Goal: Information Seeking & Learning: Learn about a topic

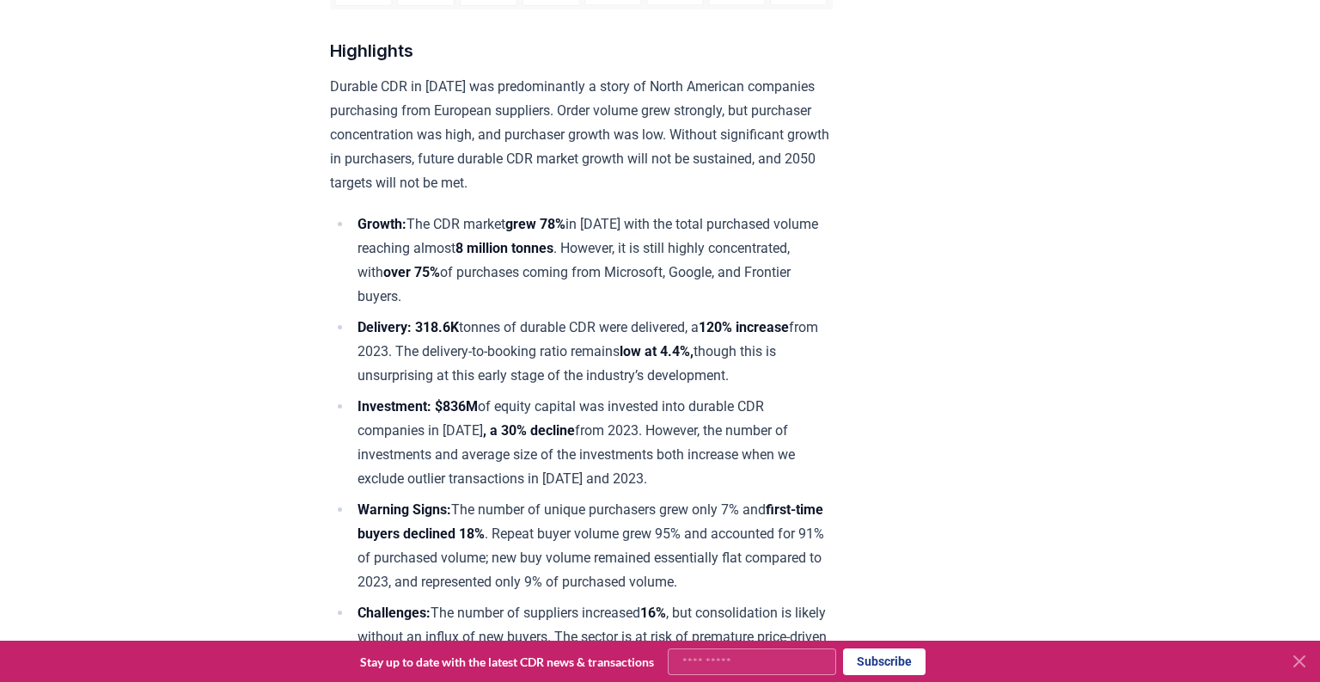
scroll to position [584, 0]
click at [444, 196] on p "Durable CDR in [DATE] was predominantly a story of North American companies pur…" at bounding box center [581, 136] width 503 height 120
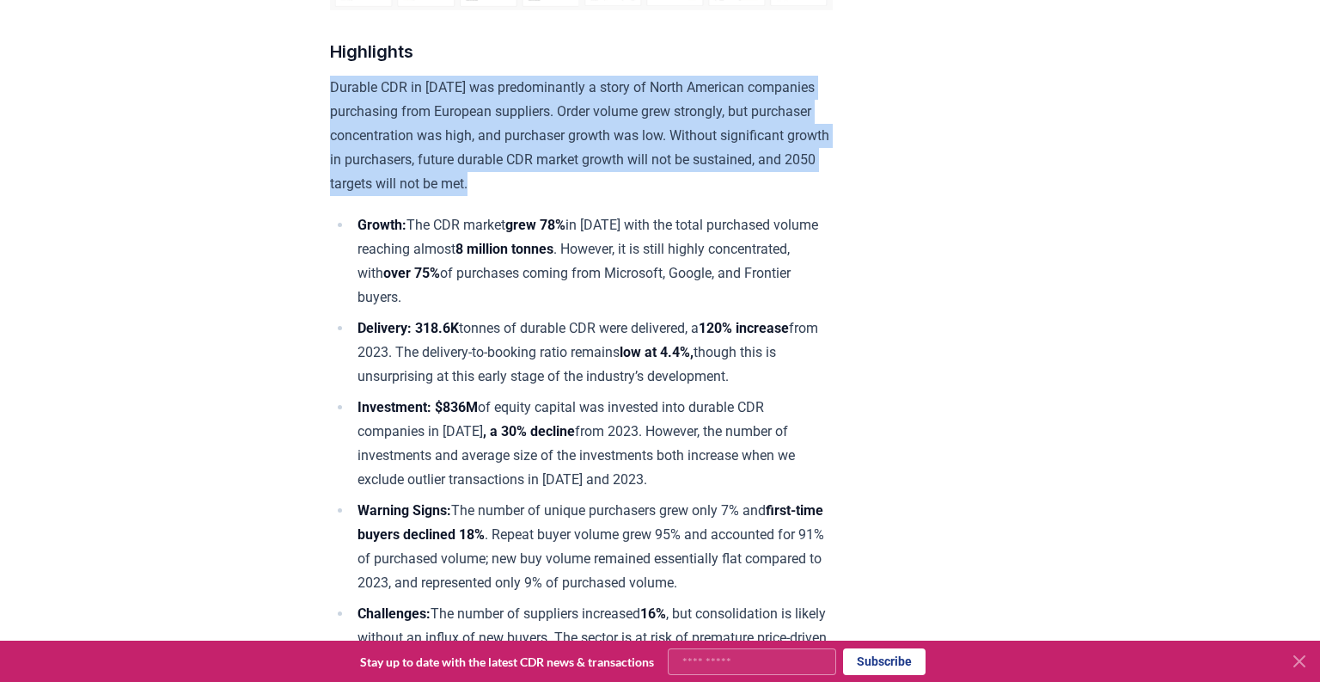
click at [444, 196] on p "Durable CDR in [DATE] was predominantly a story of North American companies pur…" at bounding box center [581, 136] width 503 height 120
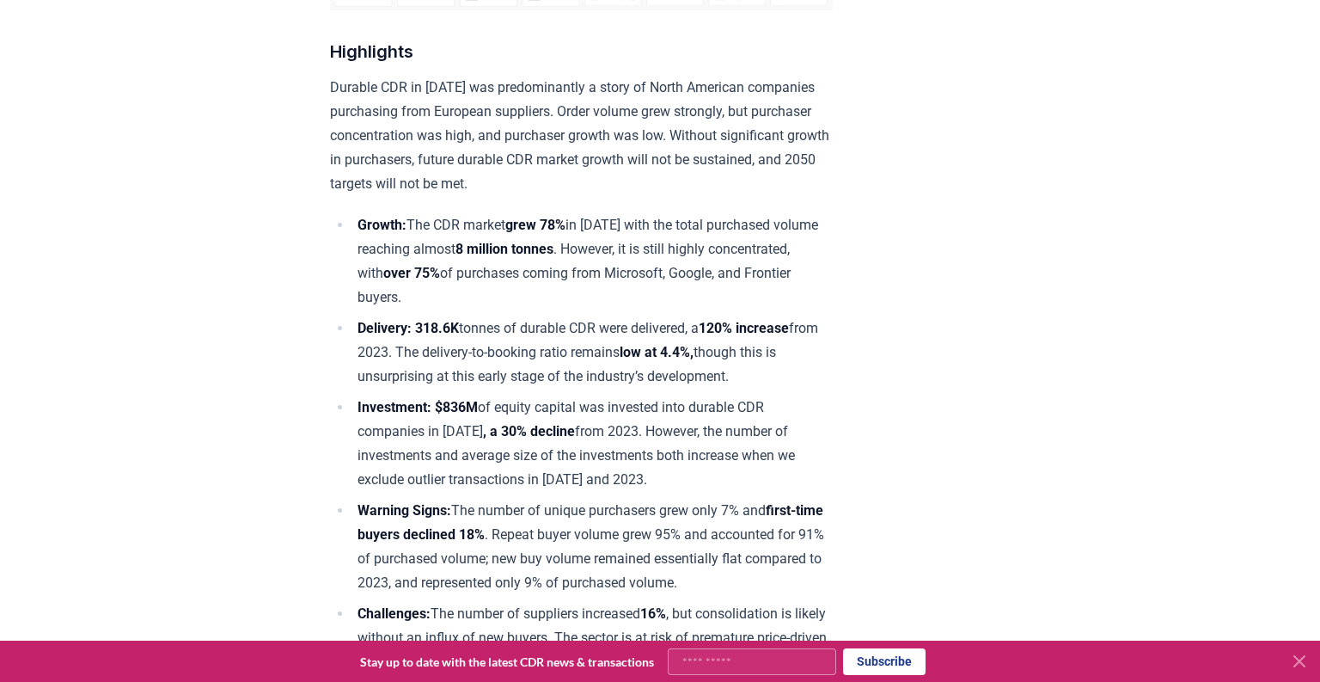
click at [592, 275] on li "Growth: The CDR market grew 78% in [DATE] with the total purchased volume reach…" at bounding box center [592, 261] width 480 height 96
click at [588, 144] on p "Durable CDR in [DATE] was predominantly a story of North American companies pur…" at bounding box center [581, 136] width 503 height 120
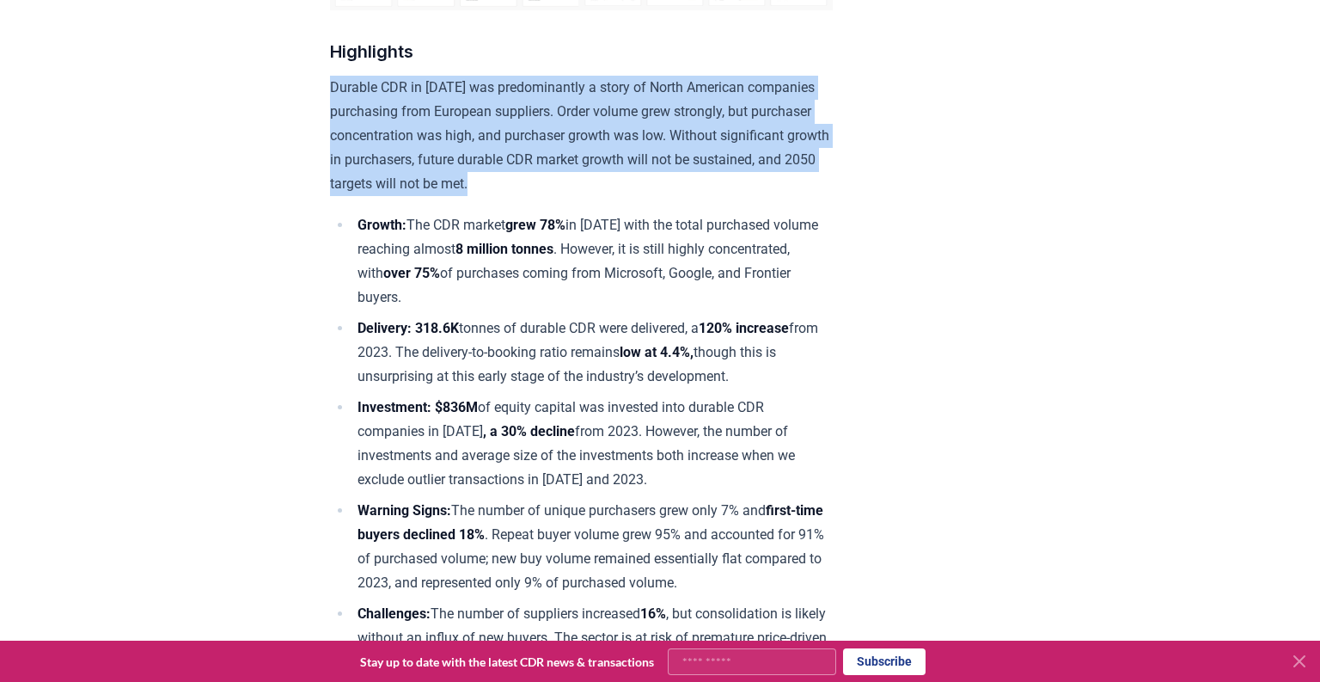
click at [588, 144] on p "Durable CDR in [DATE] was predominantly a story of North American companies pur…" at bounding box center [581, 136] width 503 height 120
click at [462, 144] on p "Durable CDR in [DATE] was predominantly a story of North American companies pur…" at bounding box center [581, 136] width 503 height 120
drag, startPoint x: 346, startPoint y: 138, endPoint x: 890, endPoint y: 203, distance: 548.8
click at [833, 196] on p "Durable CDR in [DATE] was predominantly a story of North American companies pur…" at bounding box center [581, 136] width 503 height 120
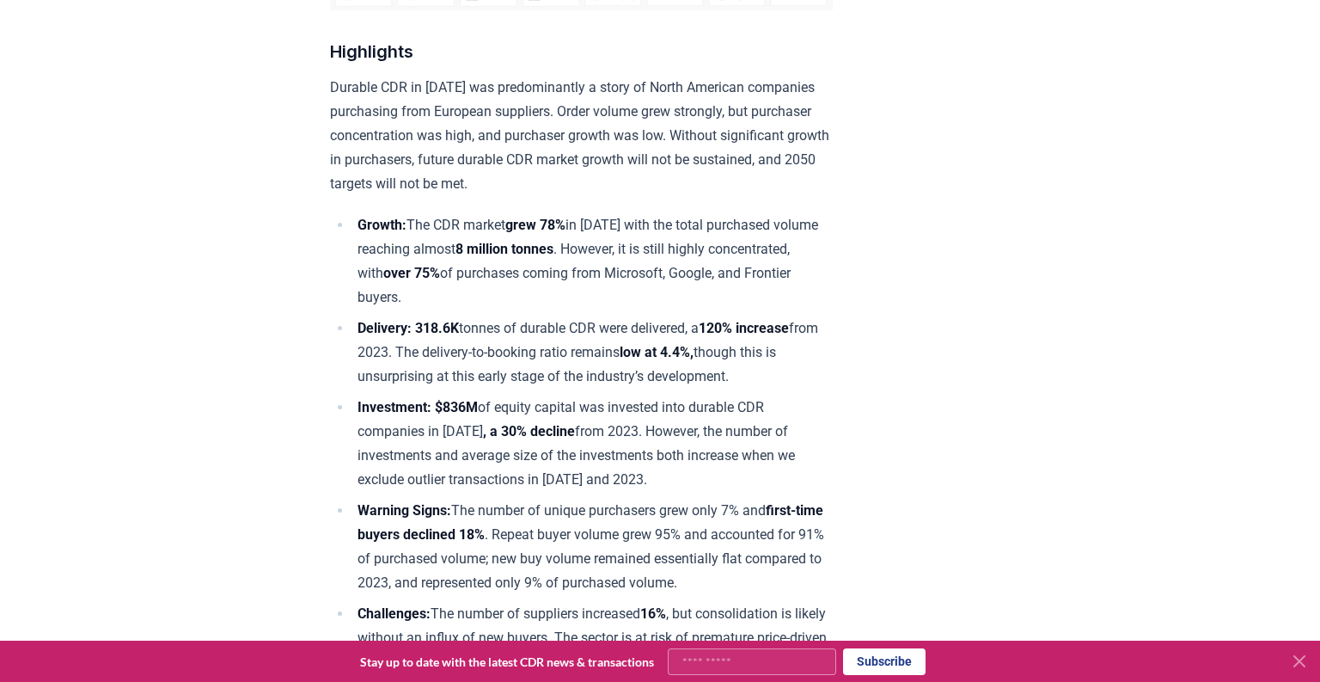
click at [446, 196] on p "Durable CDR in [DATE] was predominantly a story of North American companies pur…" at bounding box center [581, 136] width 503 height 120
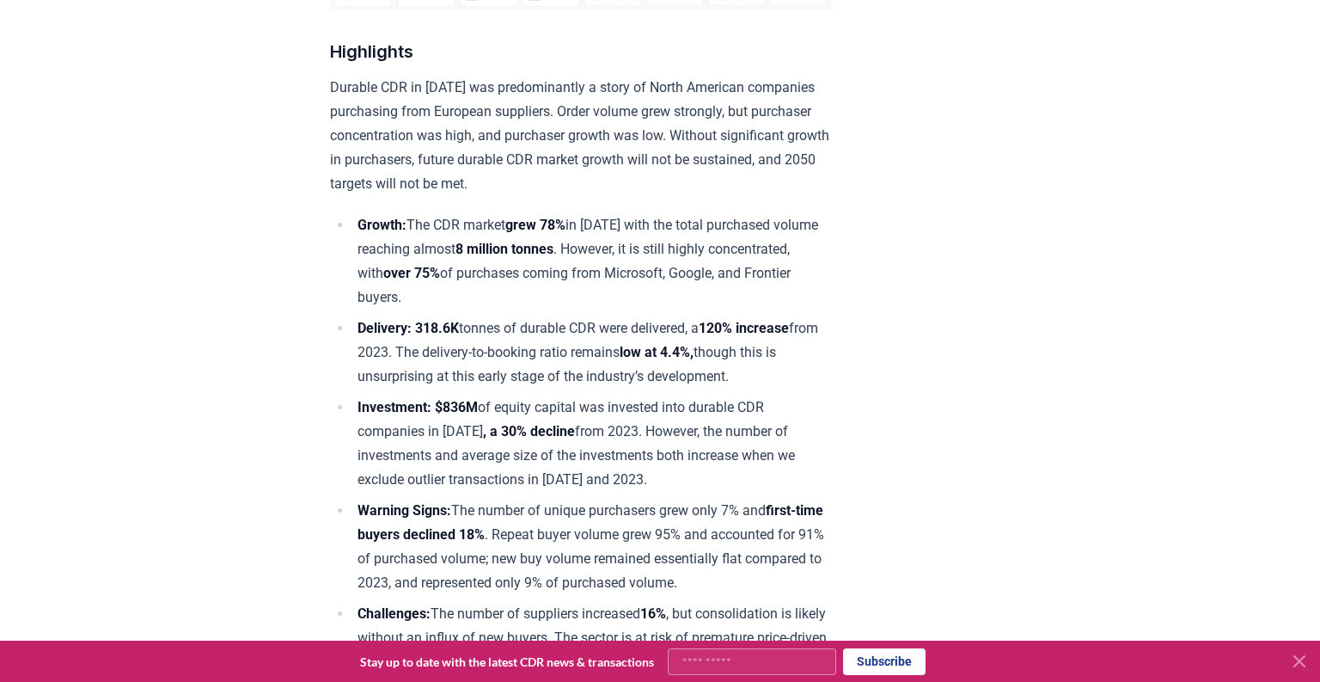
click at [833, 143] on p "Durable CDR in [DATE] was predominantly a story of North American companies pur…" at bounding box center [581, 136] width 503 height 120
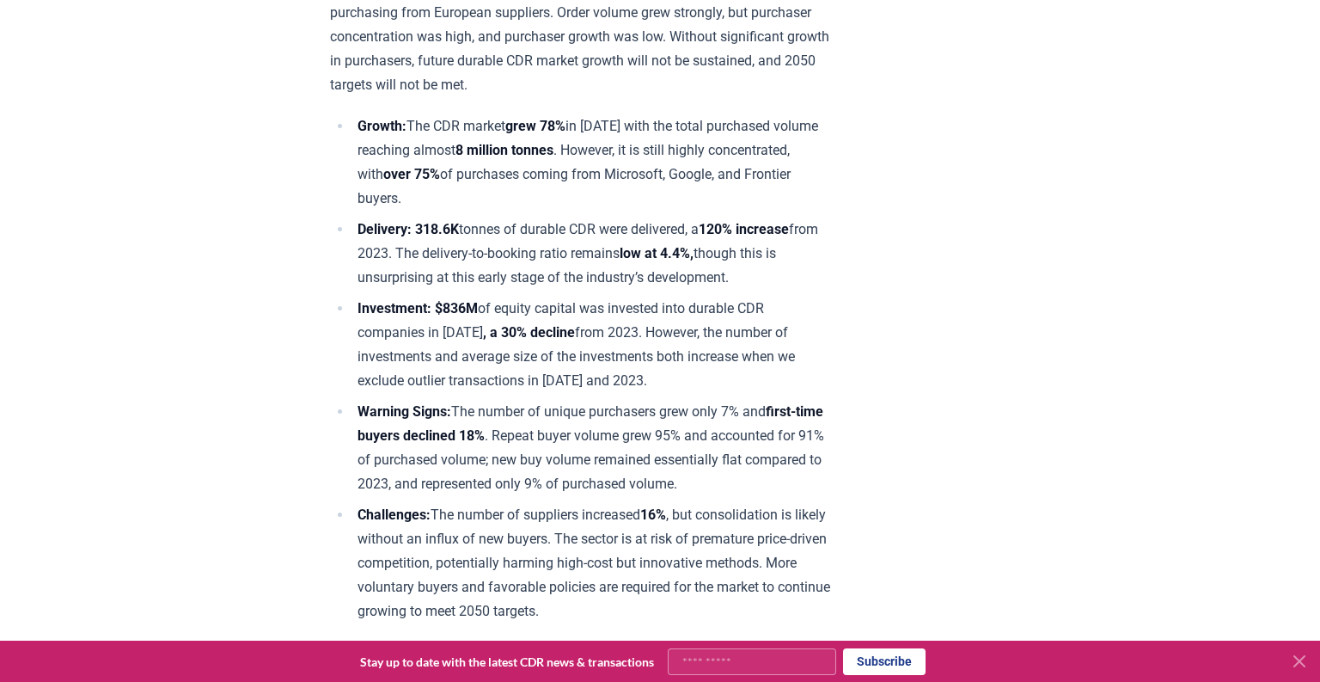
scroll to position [699, 0]
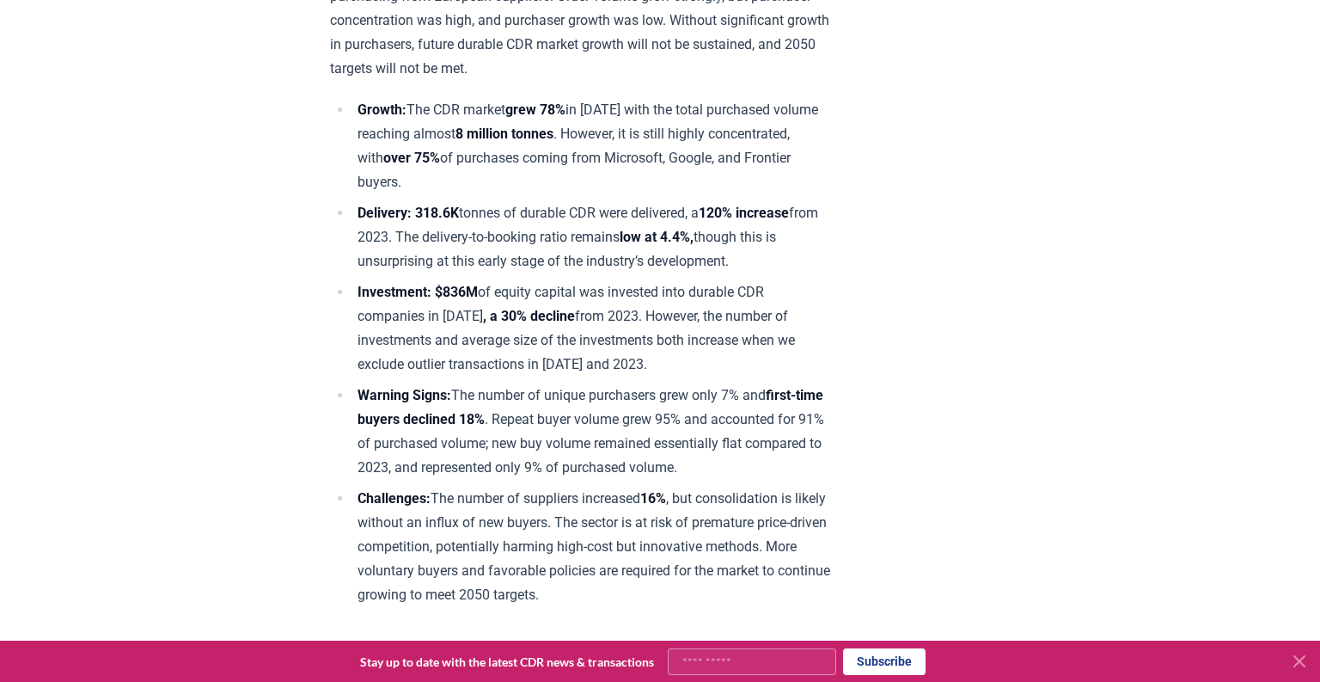
click at [600, 49] on p "Durable CDR in [DATE] was predominantly a story of North American companies pur…" at bounding box center [581, 20] width 503 height 120
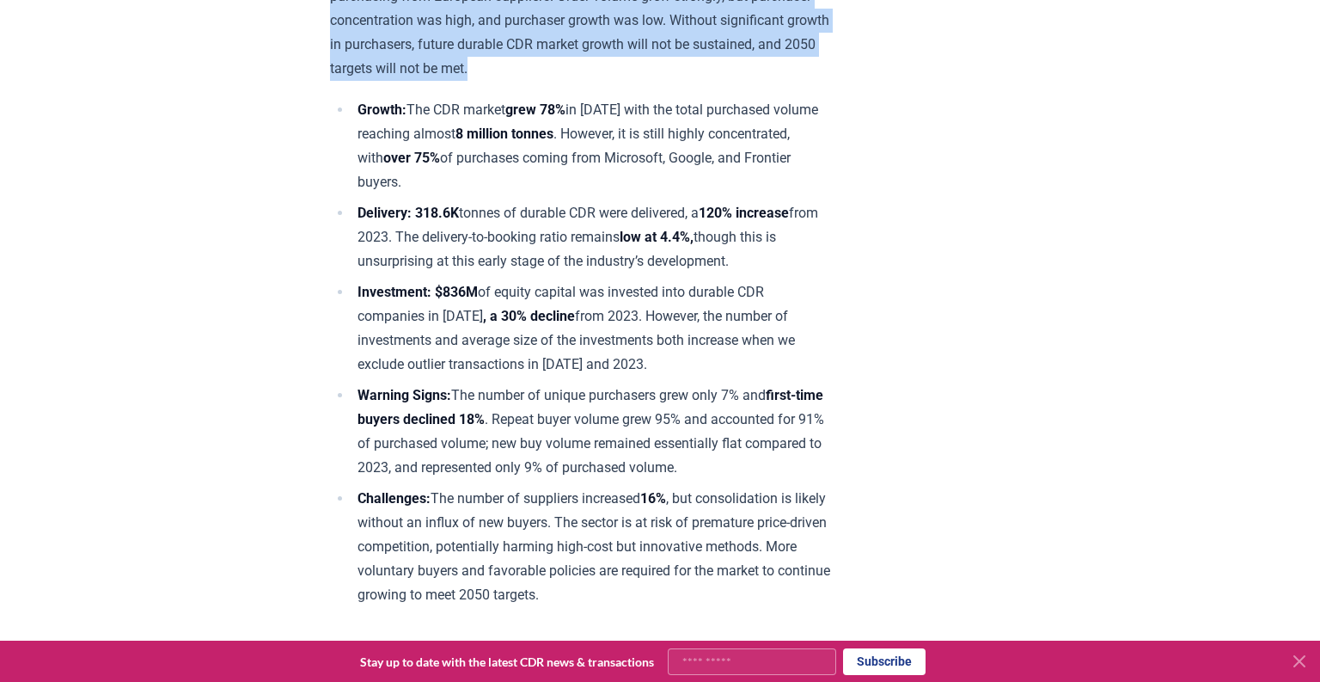
click at [600, 49] on p "Durable CDR in [DATE] was predominantly a story of North American companies pur…" at bounding box center [581, 20] width 503 height 120
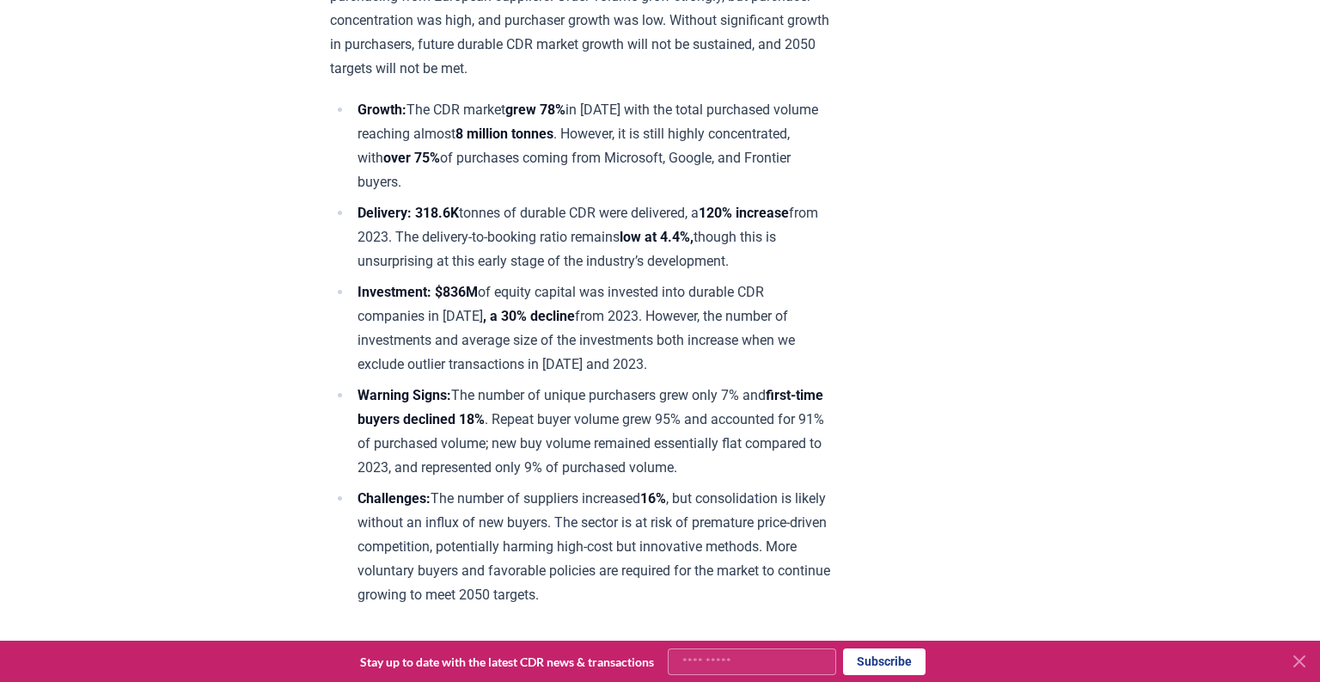
click at [535, 165] on li "Growth: The CDR market grew 78% in [DATE] with the total purchased volume reach…" at bounding box center [592, 146] width 480 height 96
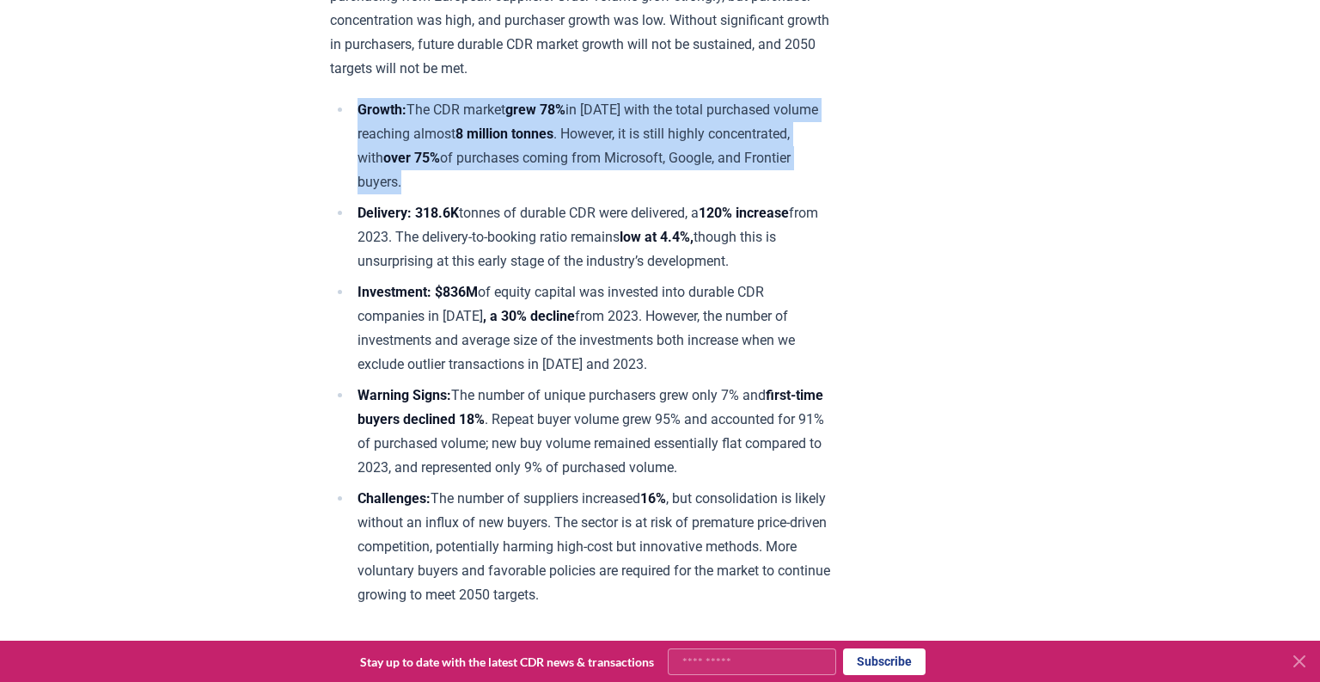
click at [535, 165] on li "Growth: The CDR market grew 78% in [DATE] with the total purchased volume reach…" at bounding box center [592, 146] width 480 height 96
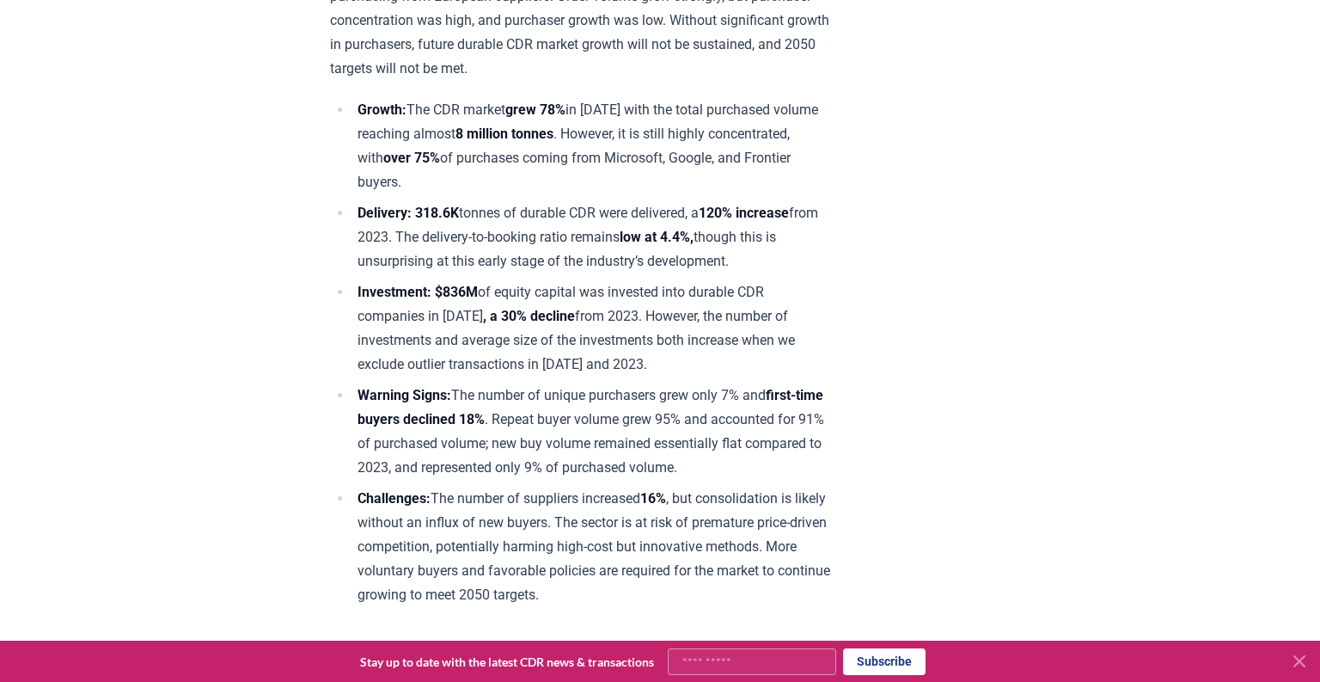
click at [479, 214] on li "Delivery: 318.6K tonnes of durable CDR were delivered, a 120% increase from 202…" at bounding box center [592, 237] width 480 height 72
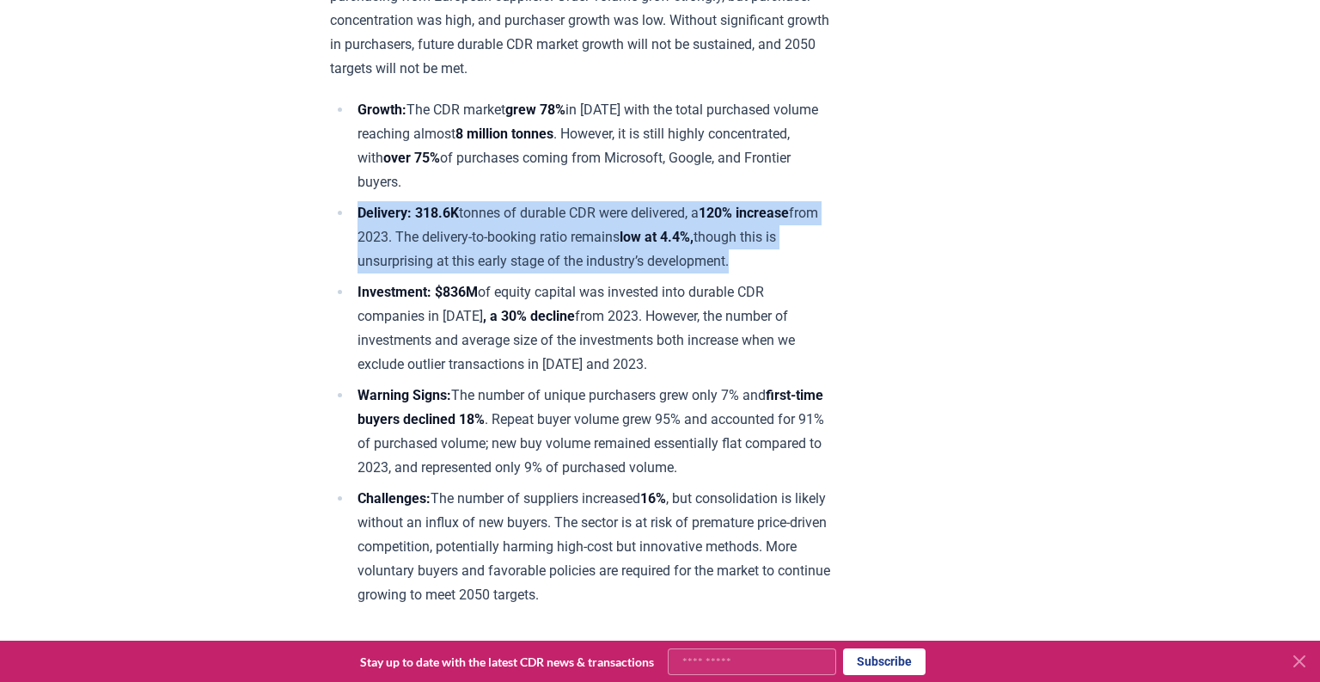
click at [479, 214] on li "Delivery: 318.6K tonnes of durable CDR were delivered, a 120% increase from 202…" at bounding box center [592, 237] width 480 height 72
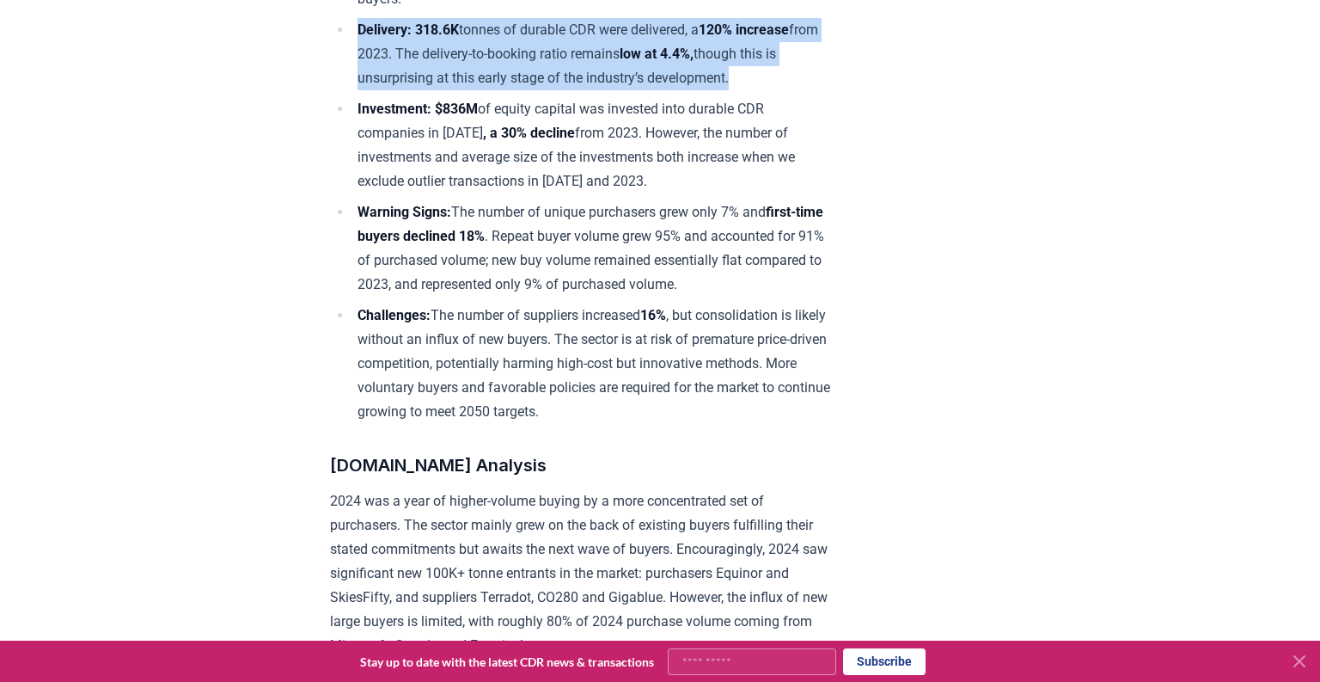
scroll to position [898, 0]
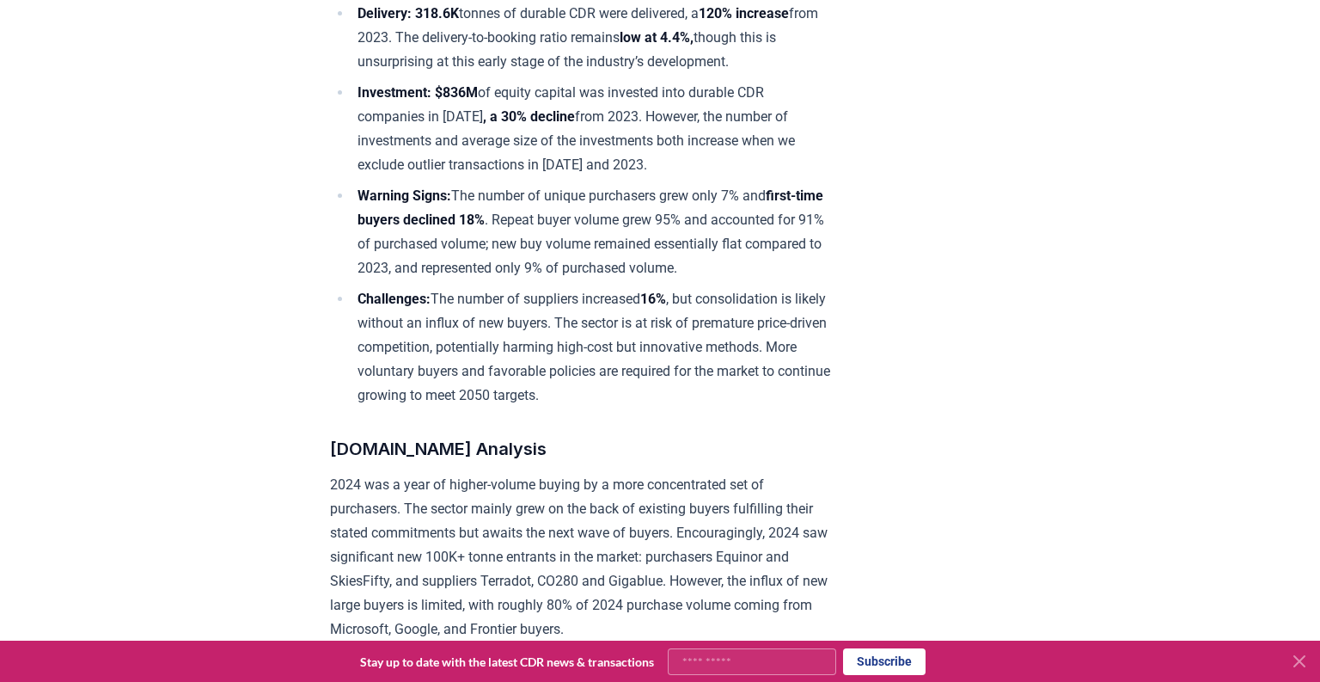
click at [490, 242] on li "Warning Signs: The number of unique purchasers grew only 7% and first-time buye…" at bounding box center [592, 232] width 480 height 96
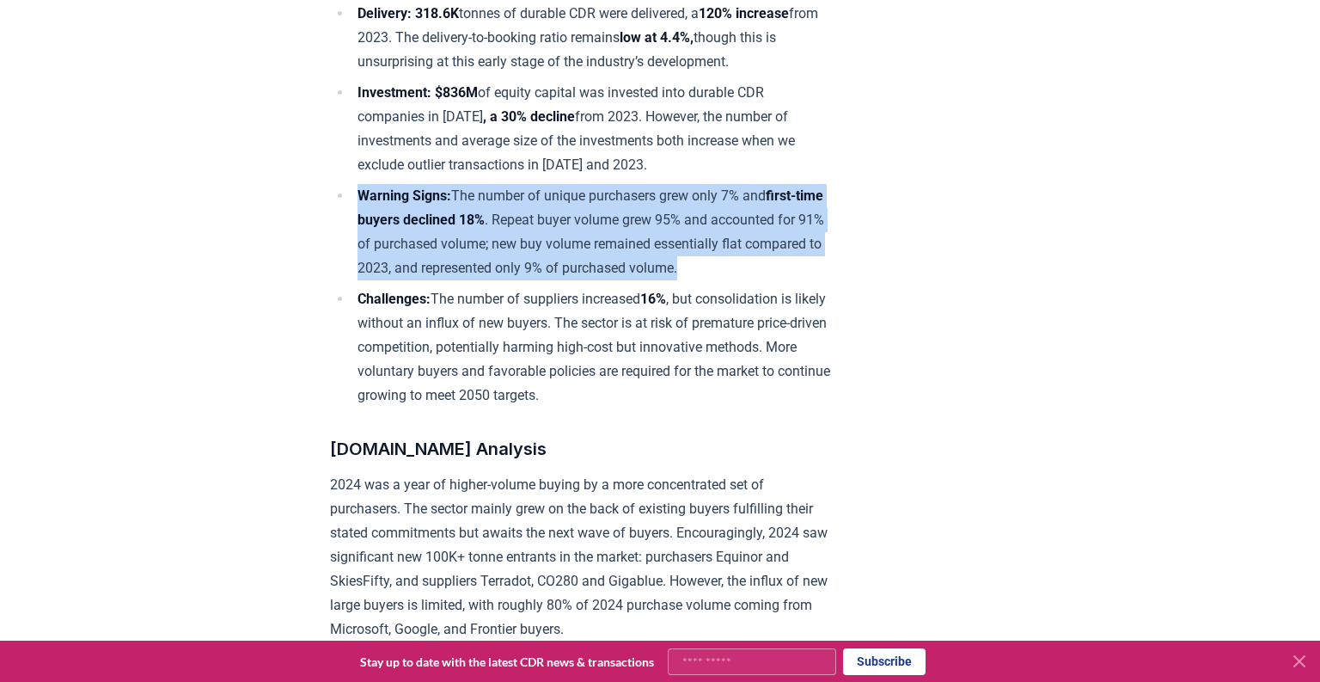
click at [490, 242] on li "Warning Signs: The number of unique purchasers grew only 7% and first-time buye…" at bounding box center [592, 232] width 480 height 96
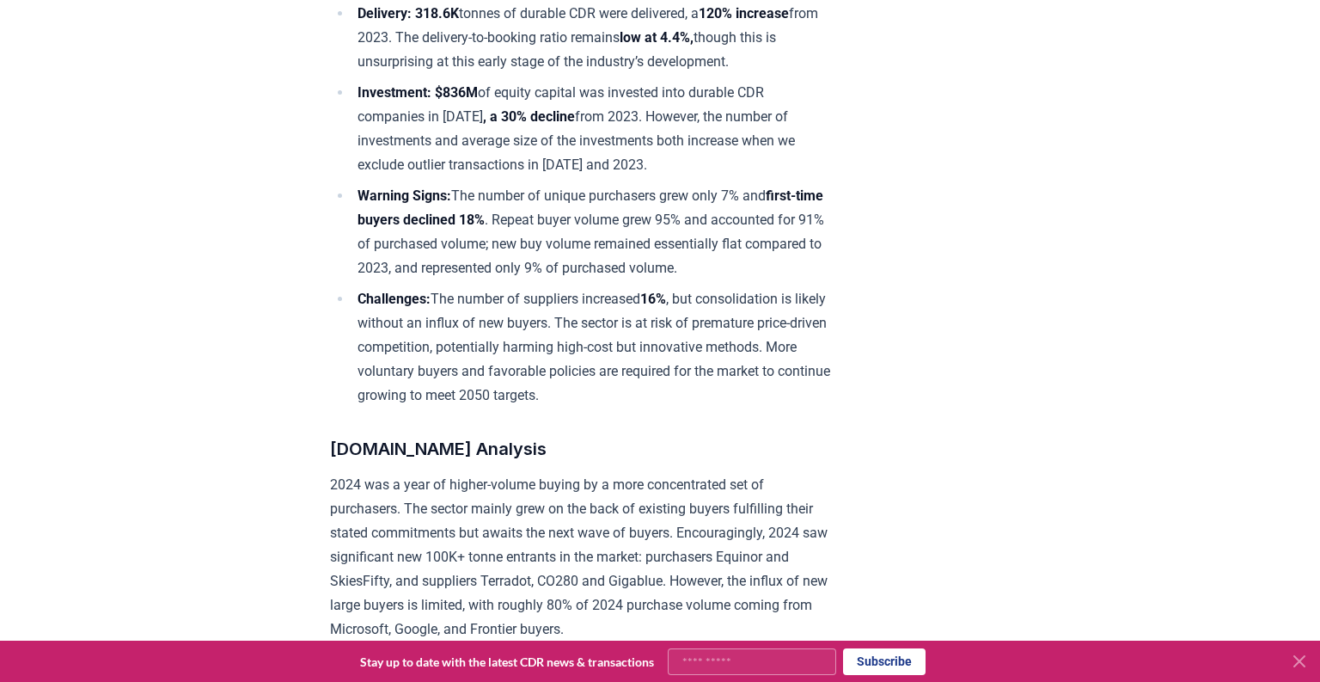
click at [482, 291] on li "Challenges: The number of suppliers increased 16% , but consolidation is likely…" at bounding box center [592, 347] width 480 height 120
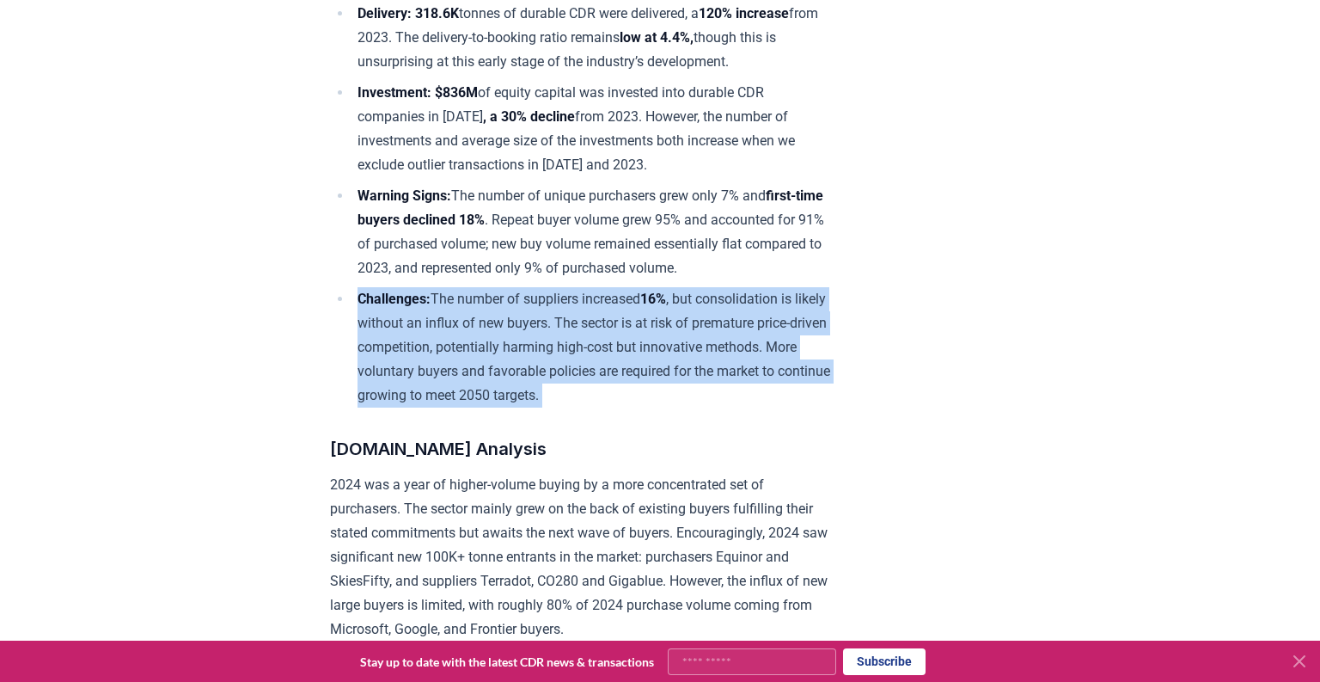
click at [482, 291] on li "Challenges: The number of suppliers increased 16% , but consolidation is likely…" at bounding box center [592, 347] width 480 height 120
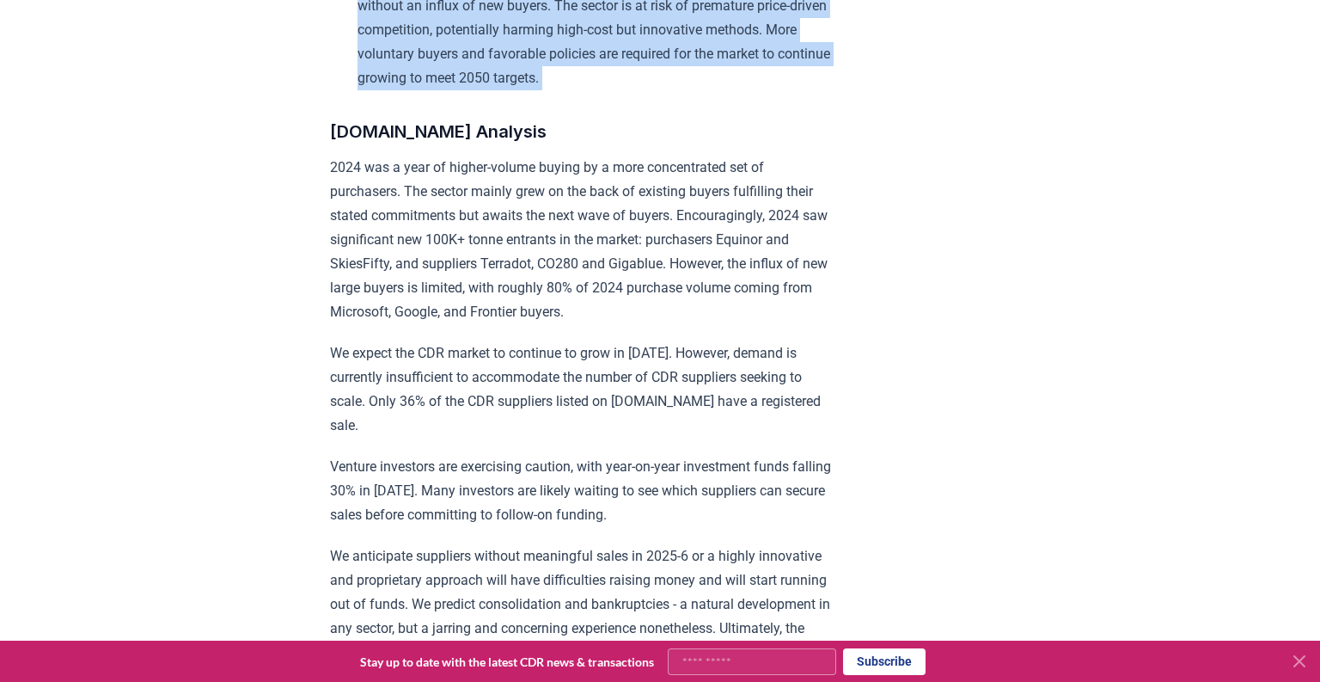
scroll to position [1216, 0]
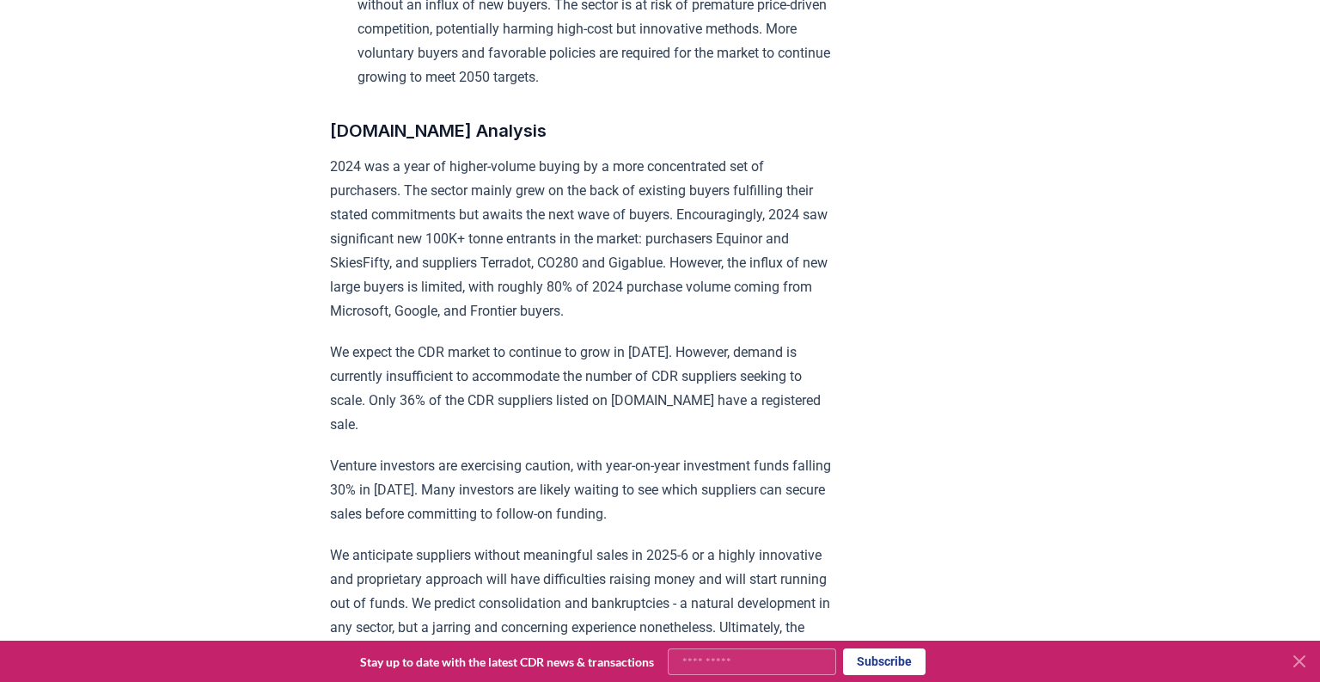
click at [599, 197] on p "2024 was a year of higher-volume buying by a more concentrated set of purchaser…" at bounding box center [581, 239] width 503 height 168
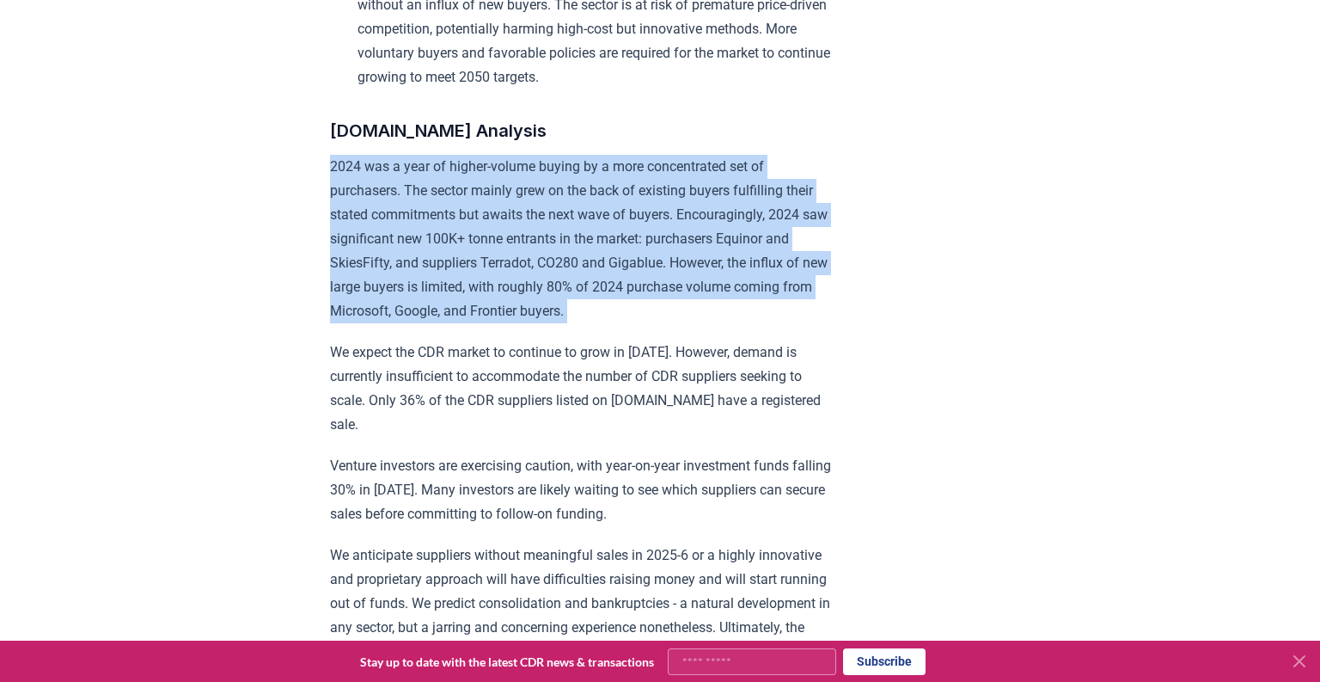
click at [599, 197] on p "2024 was a year of higher-volume buying by a more concentrated set of purchaser…" at bounding box center [581, 239] width 503 height 168
click at [583, 174] on p "2024 was a year of higher-volume buying by a more concentrated set of purchaser…" at bounding box center [581, 239] width 503 height 168
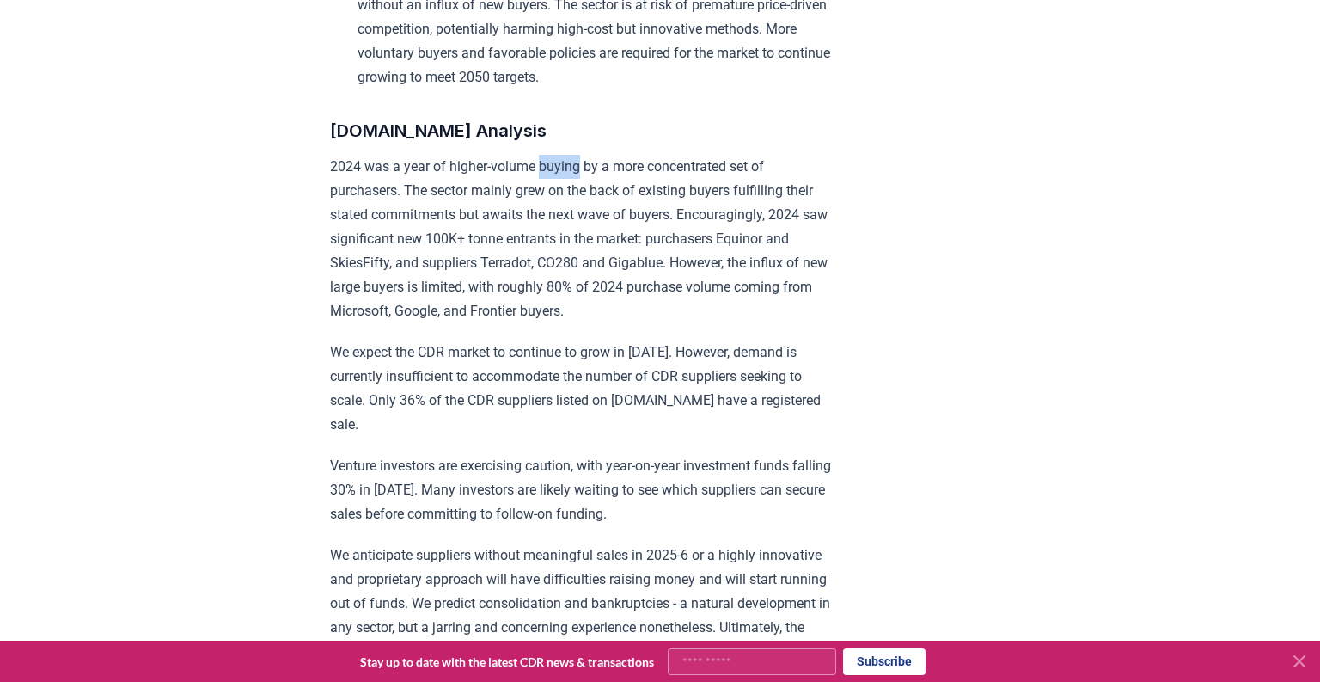
click at [583, 174] on p "2024 was a year of higher-volume buying by a more concentrated set of purchaser…" at bounding box center [581, 239] width 503 height 168
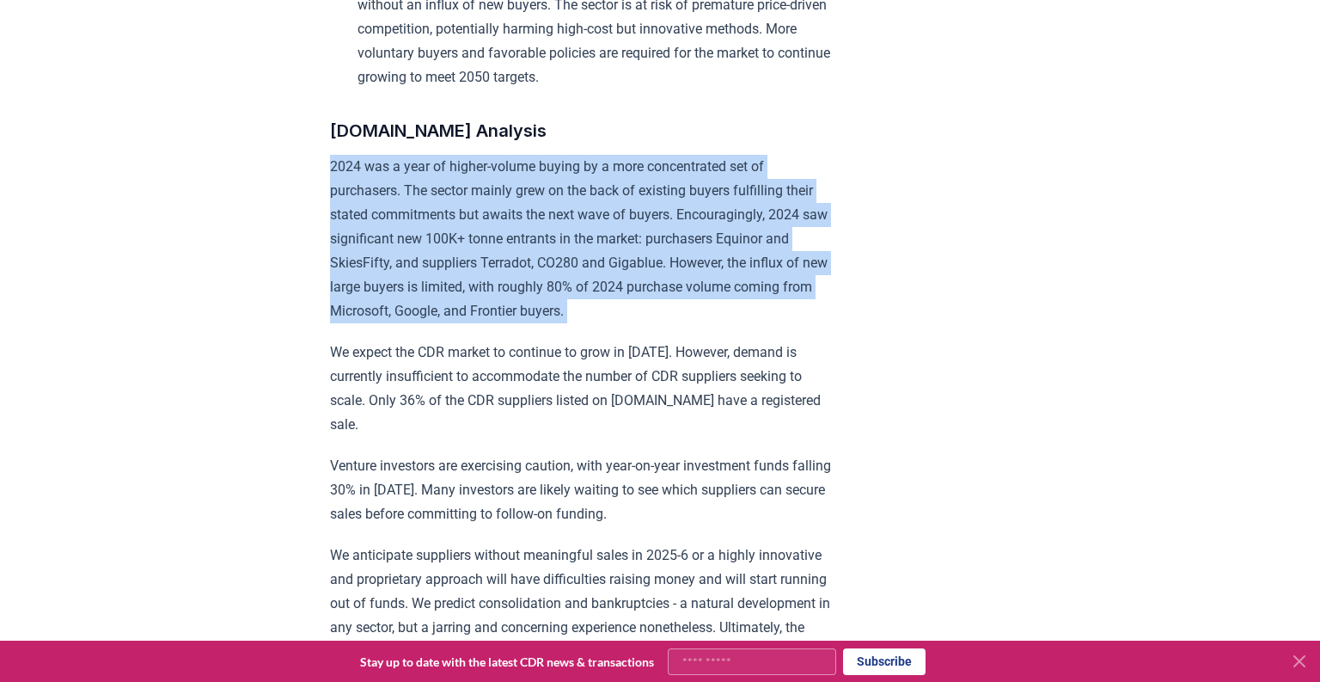
click at [583, 174] on p "2024 was a year of higher-volume buying by a more concentrated set of purchaser…" at bounding box center [581, 239] width 503 height 168
click at [625, 248] on p "2024 was a year of higher-volume buying by a more concentrated set of purchaser…" at bounding box center [581, 239] width 503 height 168
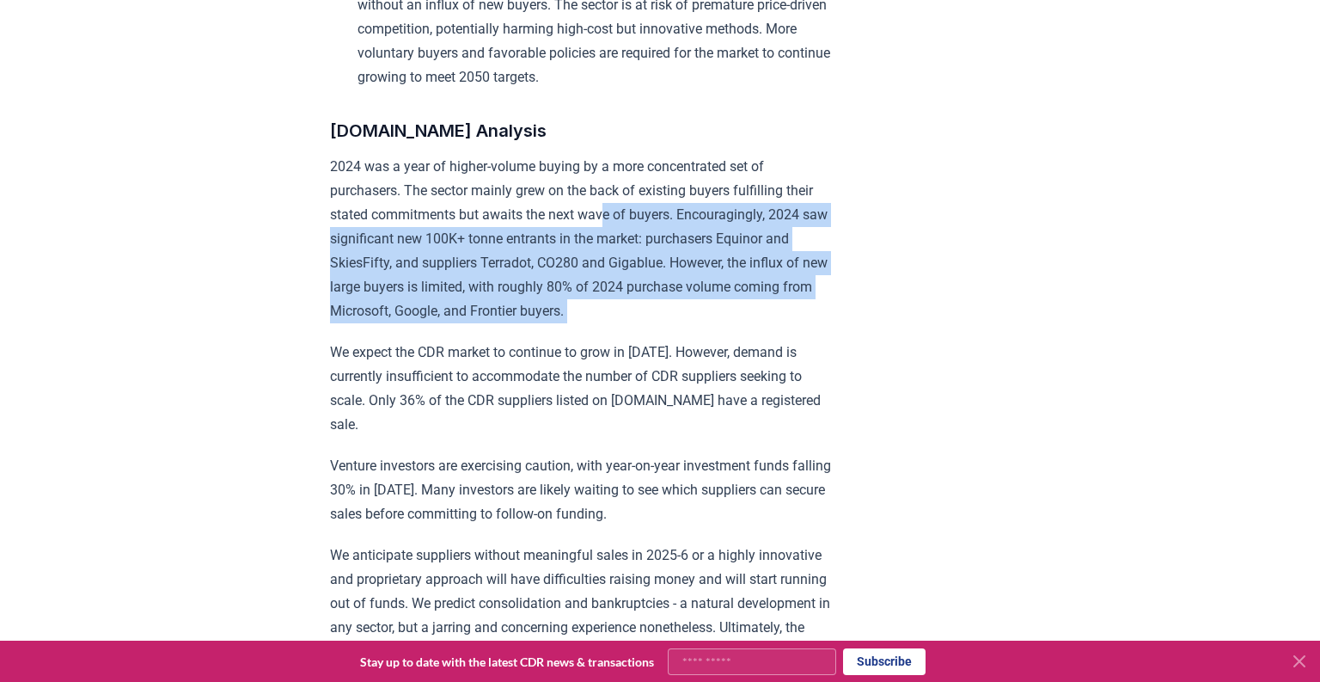
drag, startPoint x: 450, startPoint y: 200, endPoint x: 890, endPoint y: 297, distance: 450.6
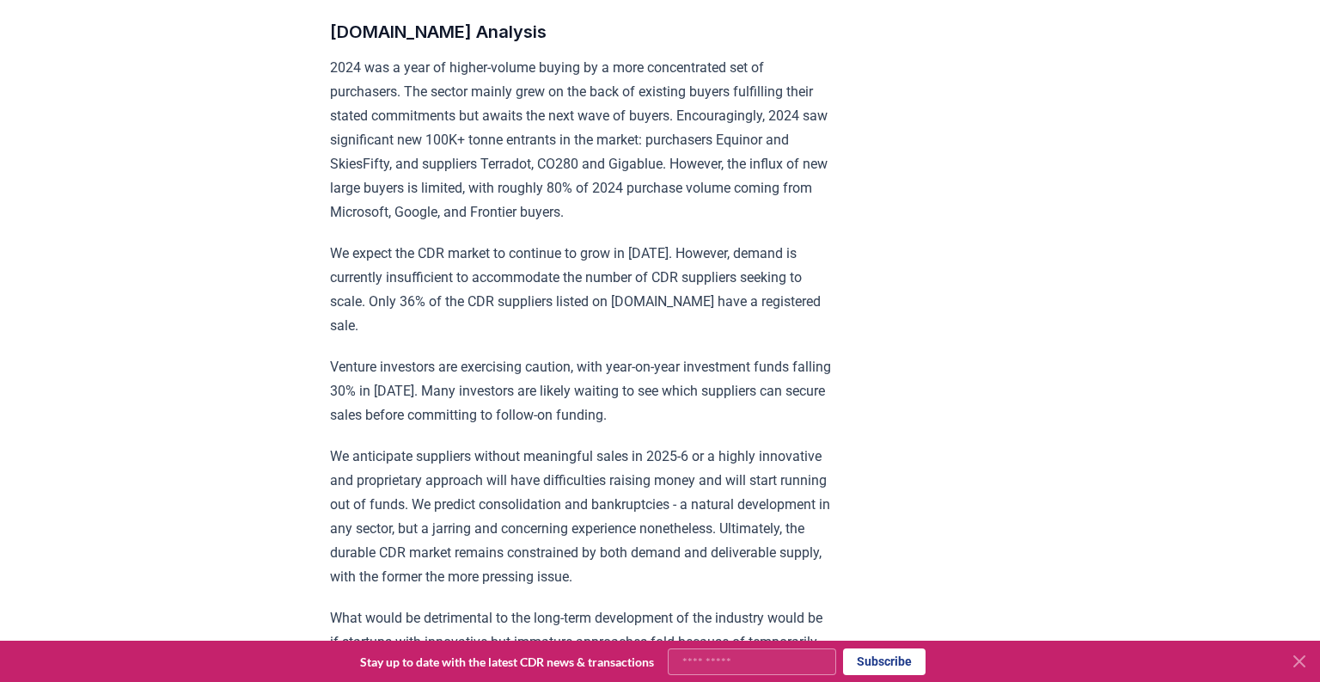
scroll to position [1323, 0]
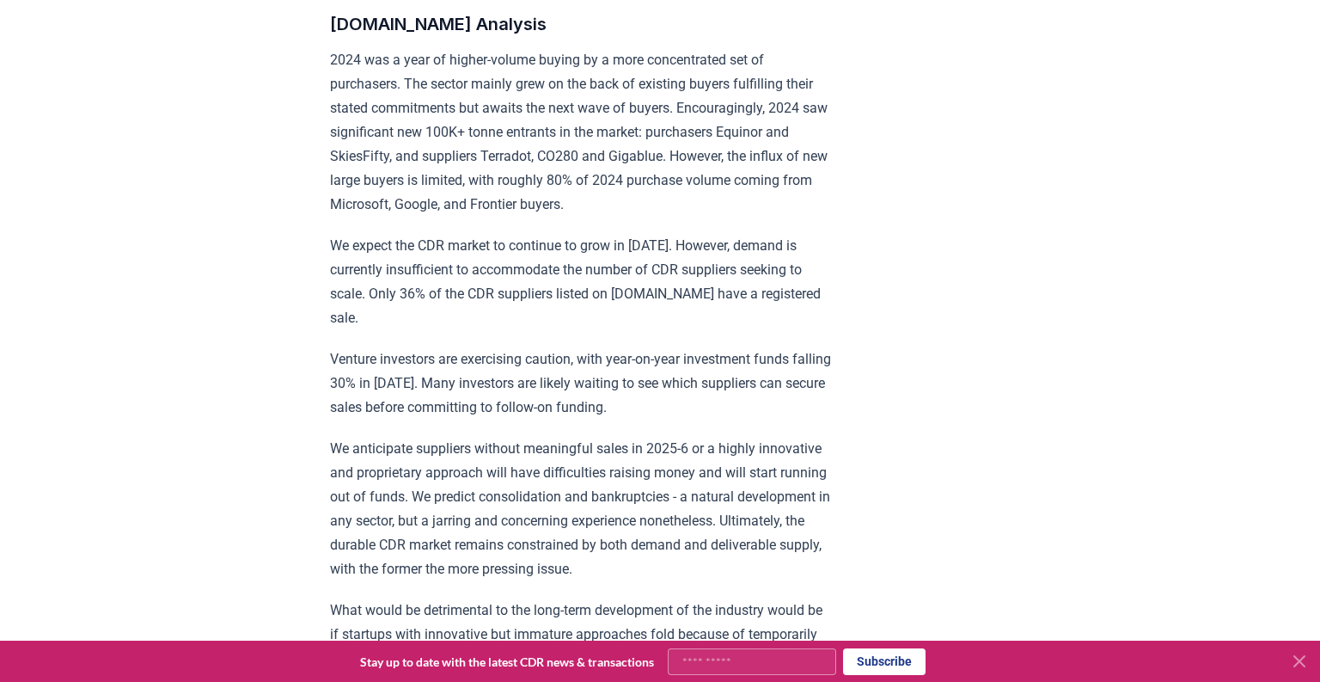
click at [382, 234] on p "We expect the CDR market to continue to grow in [DATE]. However, demand is curr…" at bounding box center [581, 282] width 503 height 96
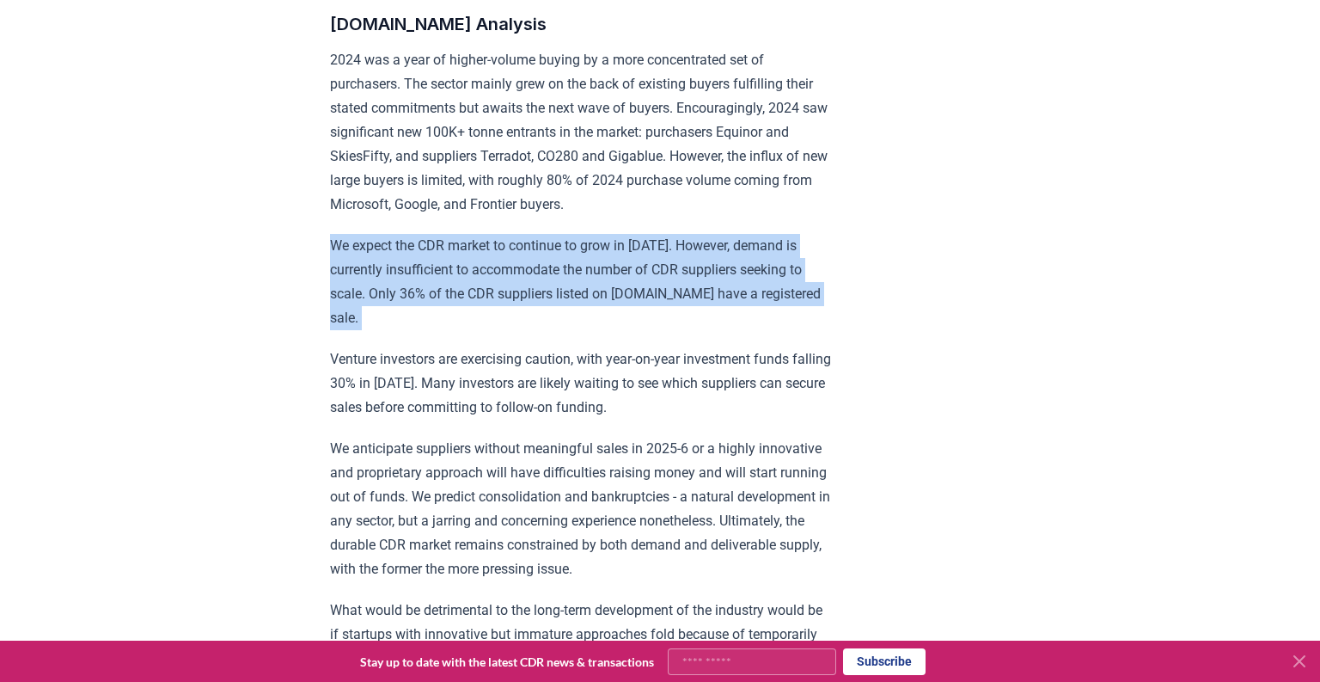
click at [382, 234] on p "We expect the CDR market to continue to grow in [DATE]. However, demand is curr…" at bounding box center [581, 282] width 503 height 96
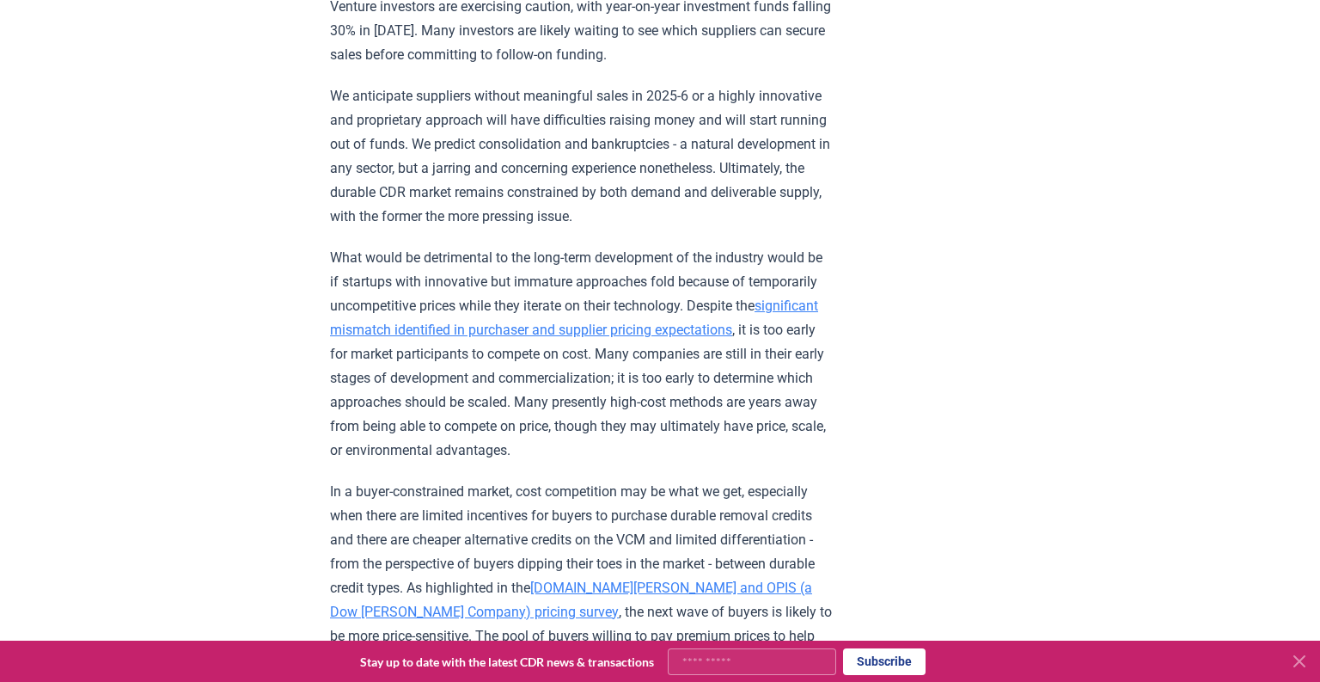
scroll to position [1677, 0]
click at [392, 244] on p "What would be detrimental to the long-term development of the industry would be…" at bounding box center [581, 352] width 503 height 217
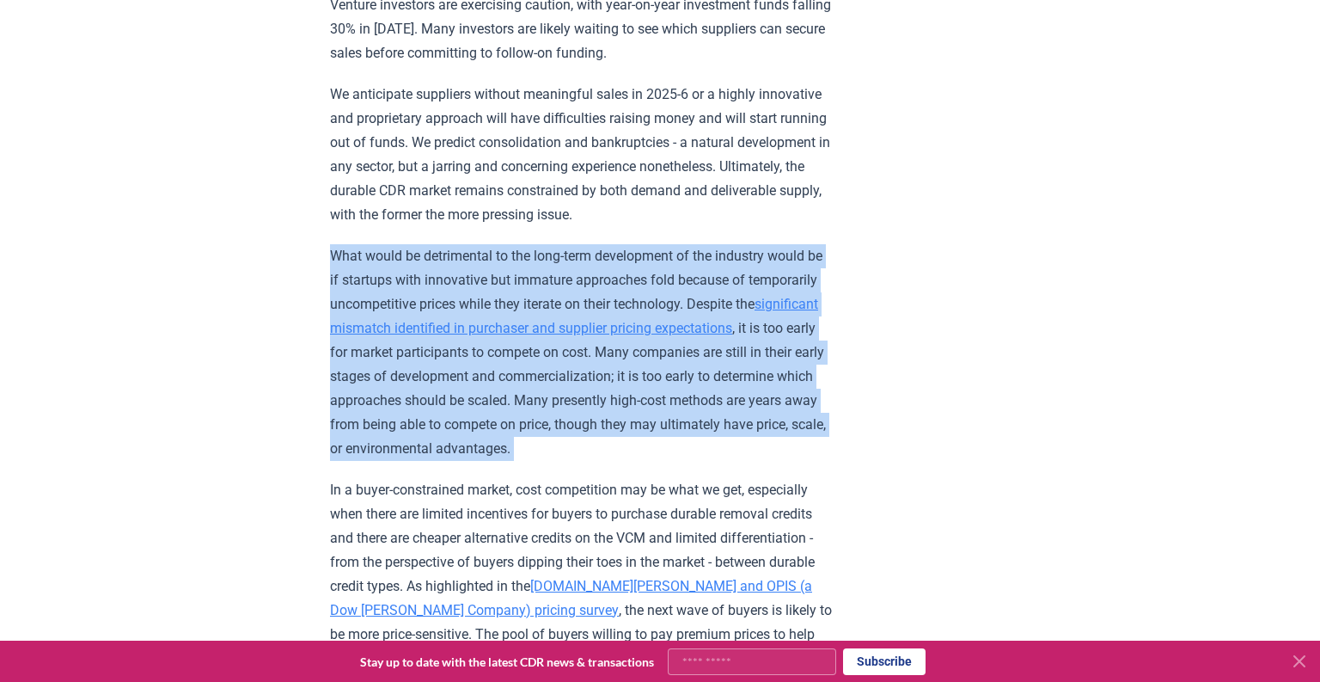
click at [392, 244] on p "What would be detrimental to the long-term development of the industry would be…" at bounding box center [581, 352] width 503 height 217
click at [399, 244] on p "What would be detrimental to the long-term development of the industry would be…" at bounding box center [581, 352] width 503 height 217
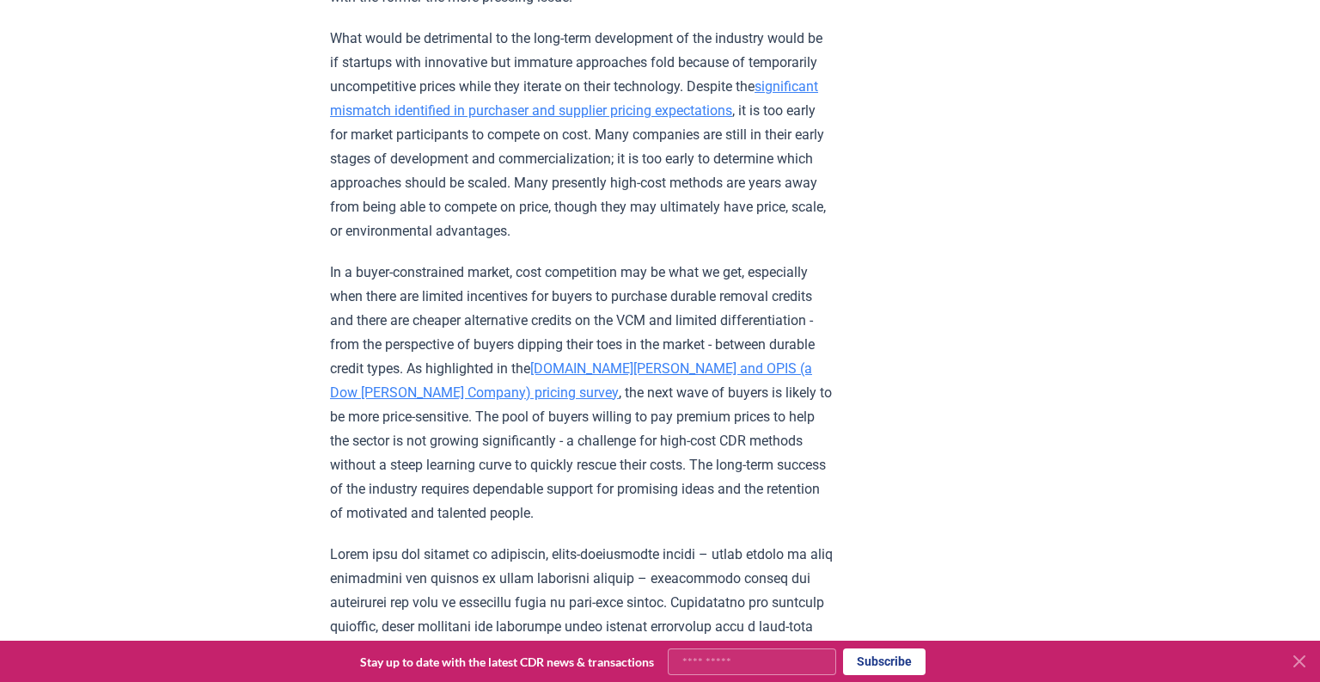
scroll to position [1890, 0]
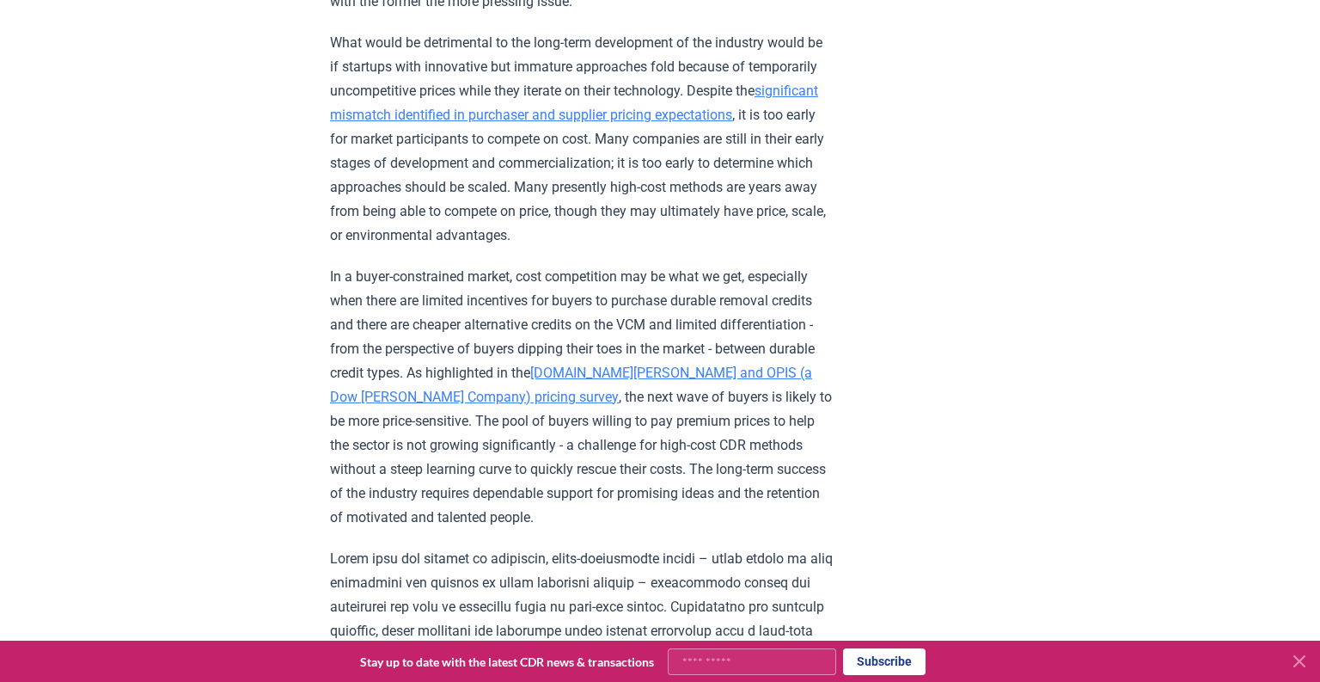
click at [612, 141] on p "What would be detrimental to the long-term development of the industry would be…" at bounding box center [581, 139] width 503 height 217
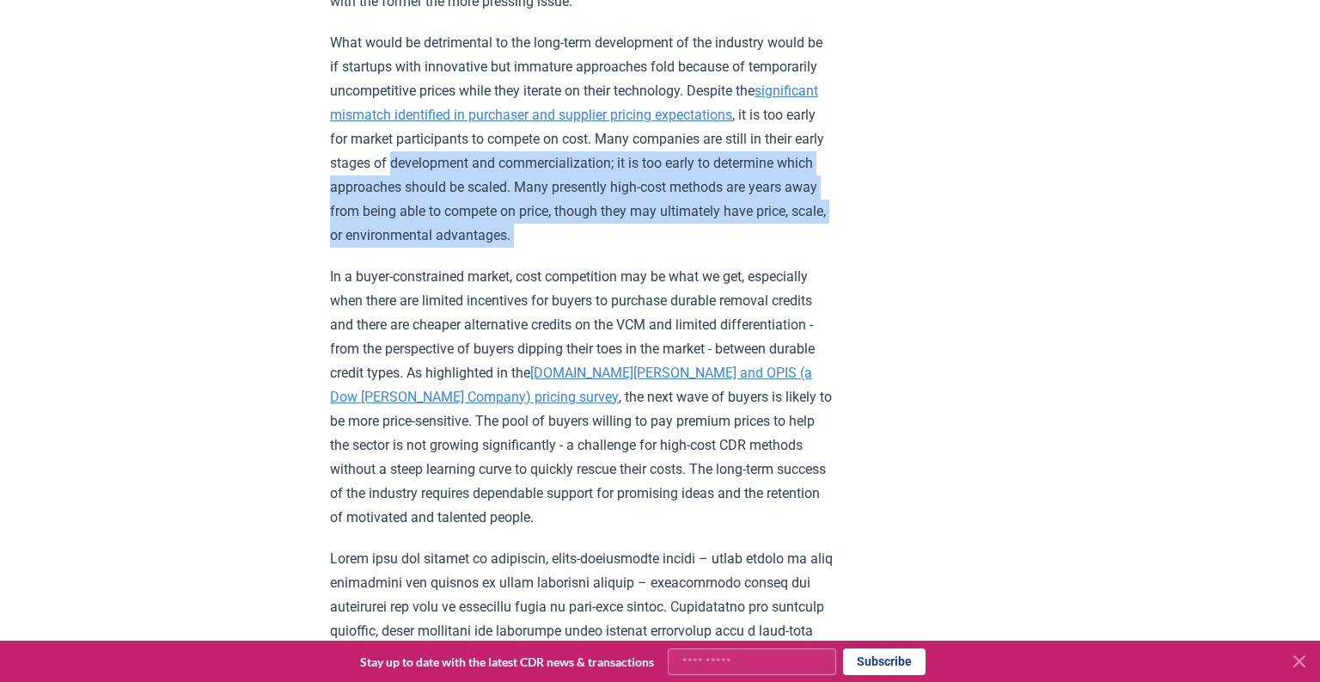
drag, startPoint x: 321, startPoint y: 122, endPoint x: 860, endPoint y: 174, distance: 542.3
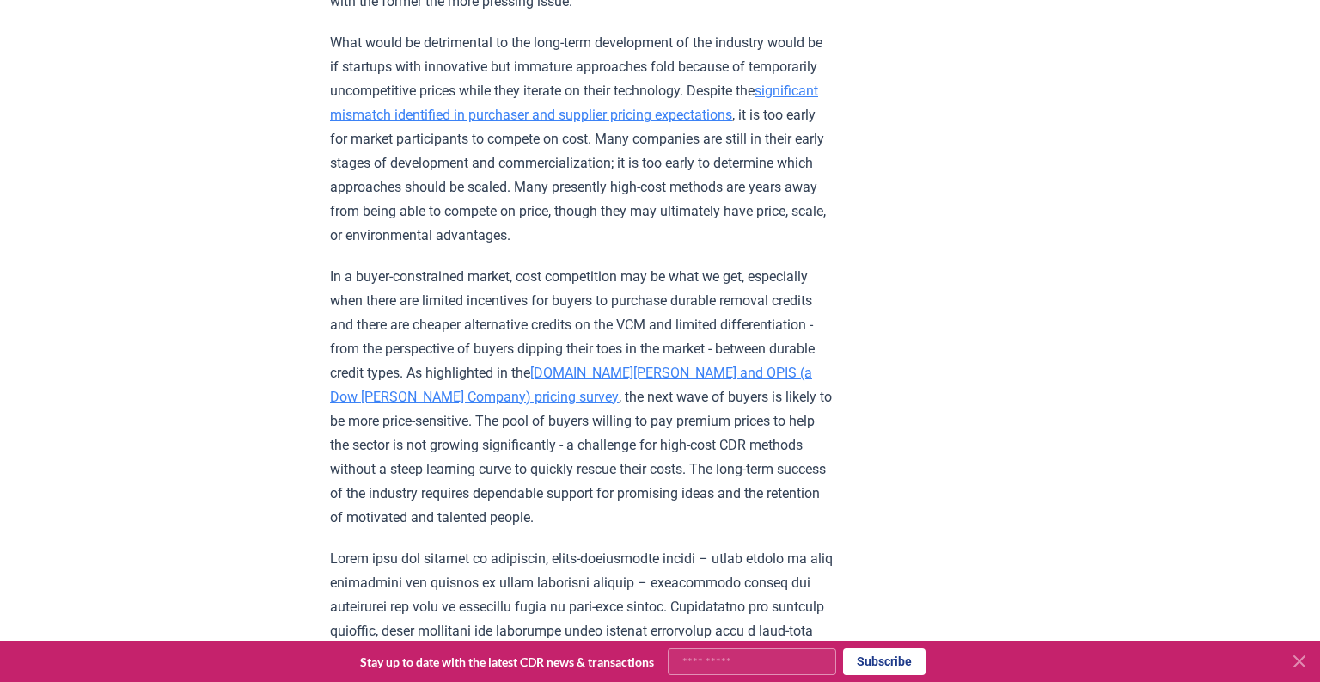
click at [517, 265] on p "In a buyer-constrained market, cost competition may be what we get, especially …" at bounding box center [581, 397] width 503 height 265
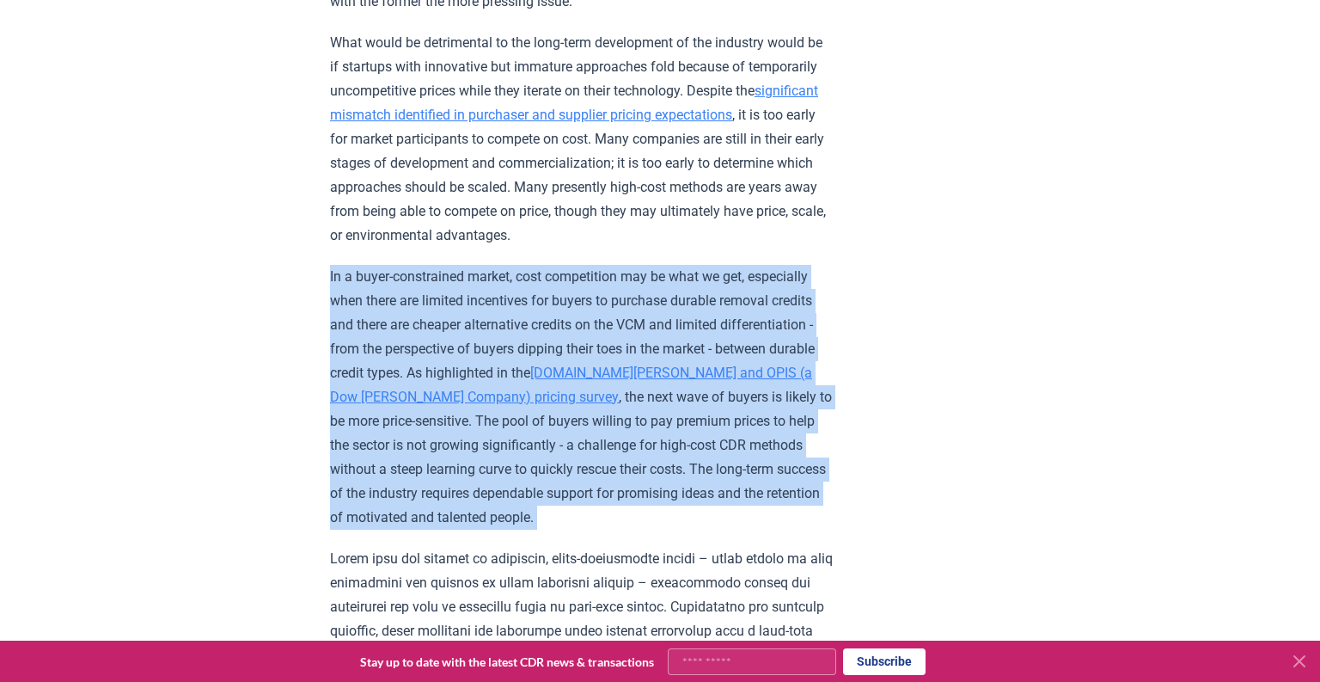
click at [517, 265] on p "In a buyer-constrained market, cost competition may be what we get, especially …" at bounding box center [581, 397] width 503 height 265
click at [455, 265] on p "In a buyer-constrained market, cost competition may be what we get, especially …" at bounding box center [581, 397] width 503 height 265
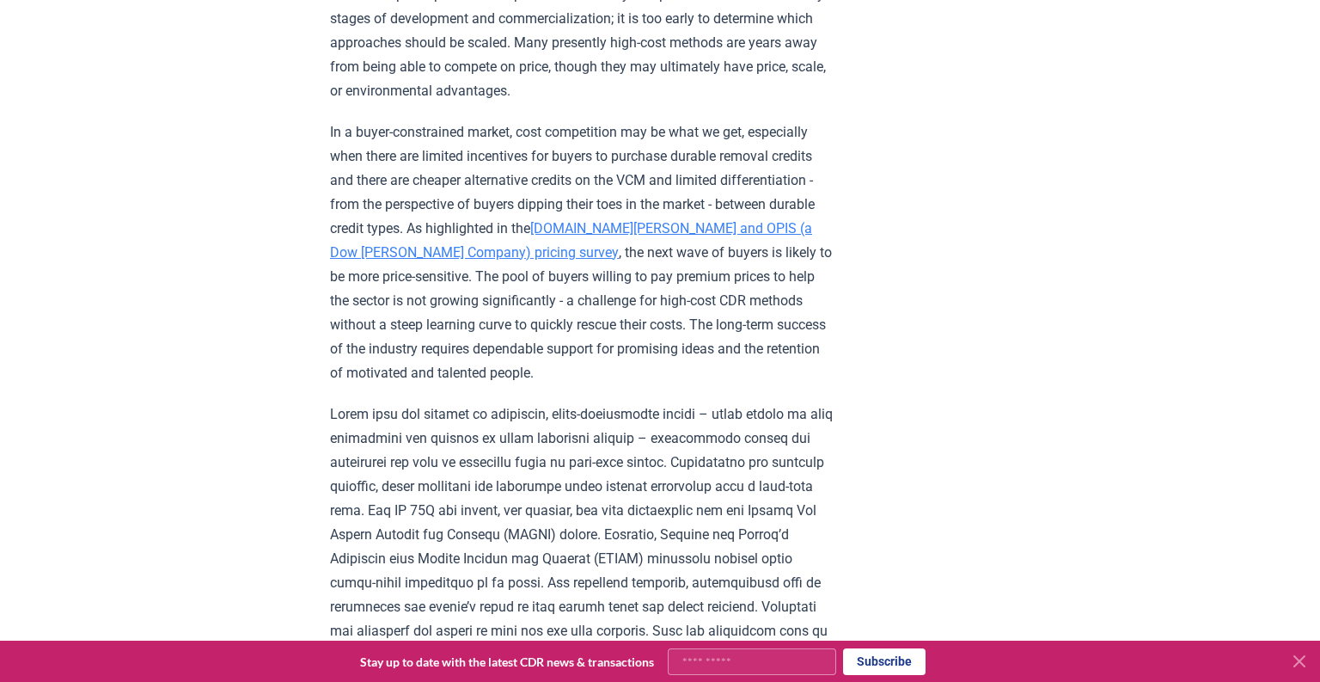
scroll to position [2036, 0]
click at [505, 199] on p "In a buyer-constrained market, cost competition may be what we get, especially …" at bounding box center [581, 251] width 503 height 265
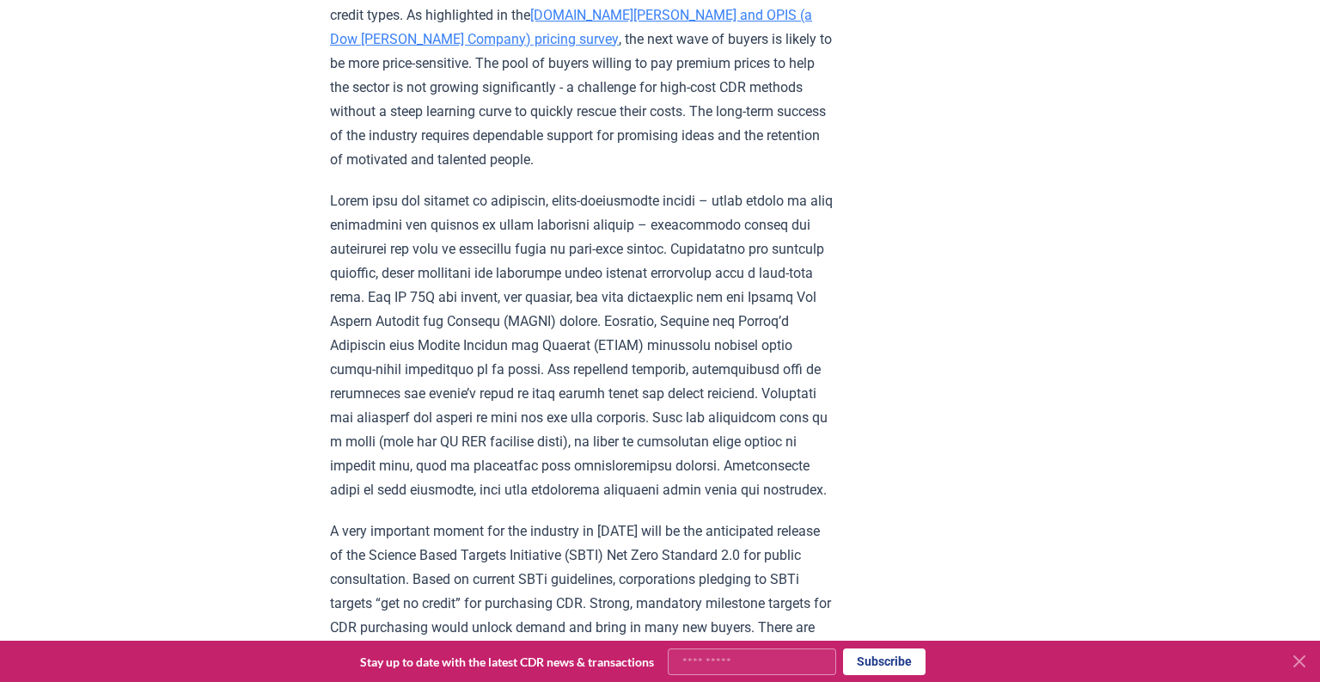
scroll to position [2248, 0]
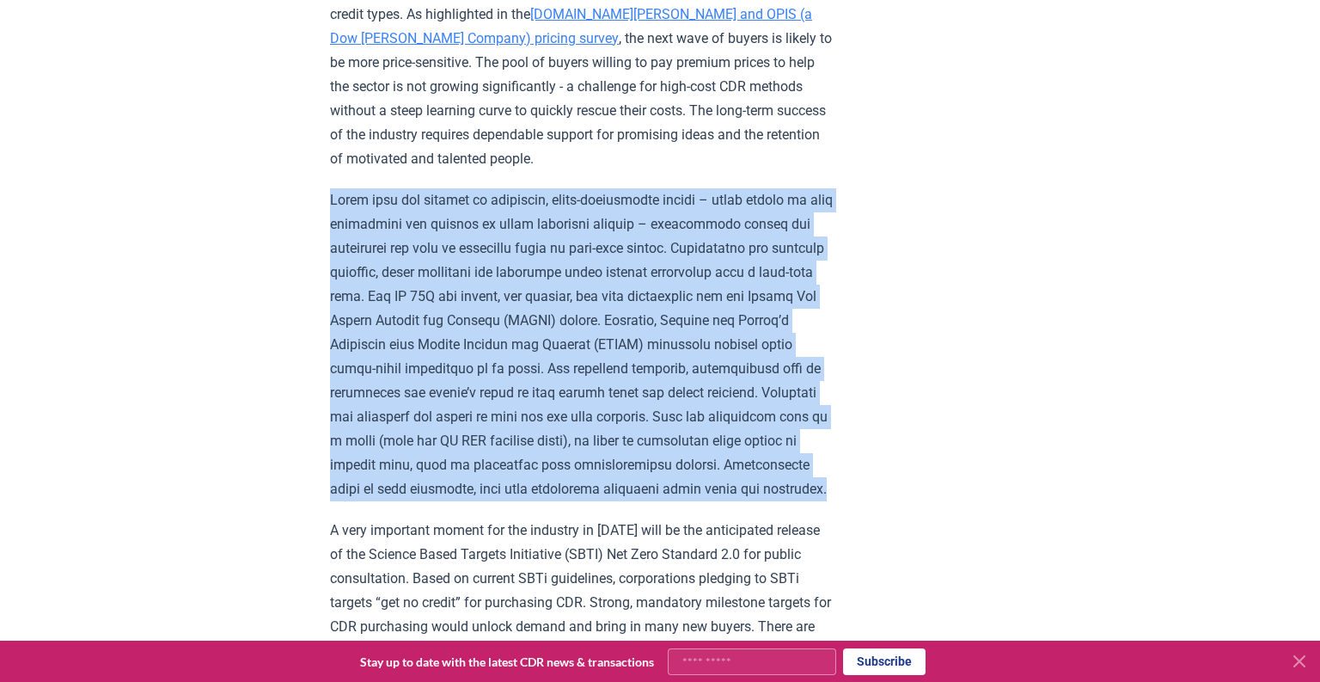
drag, startPoint x: 333, startPoint y: 77, endPoint x: 597, endPoint y: 381, distance: 402.6
click at [597, 381] on p at bounding box center [581, 344] width 503 height 313
drag, startPoint x: 391, startPoint y: 112, endPoint x: 627, endPoint y: 407, distance: 378.5
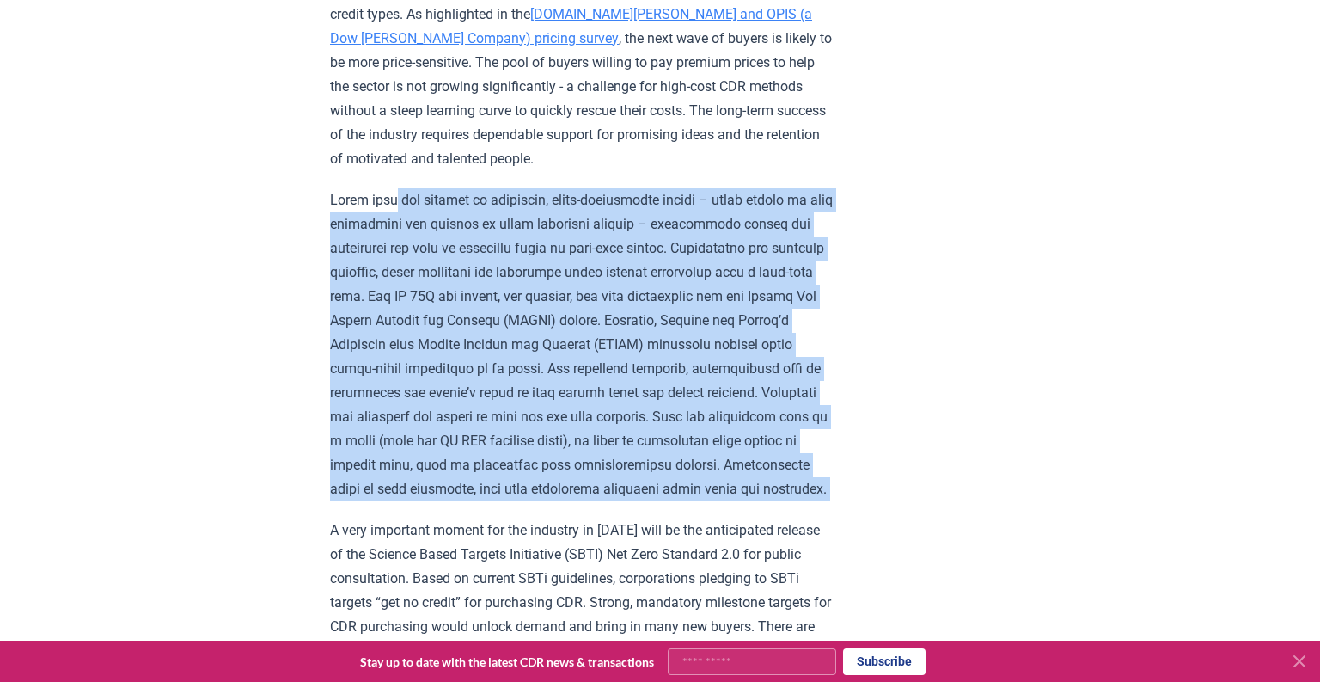
click at [655, 239] on p at bounding box center [581, 344] width 503 height 313
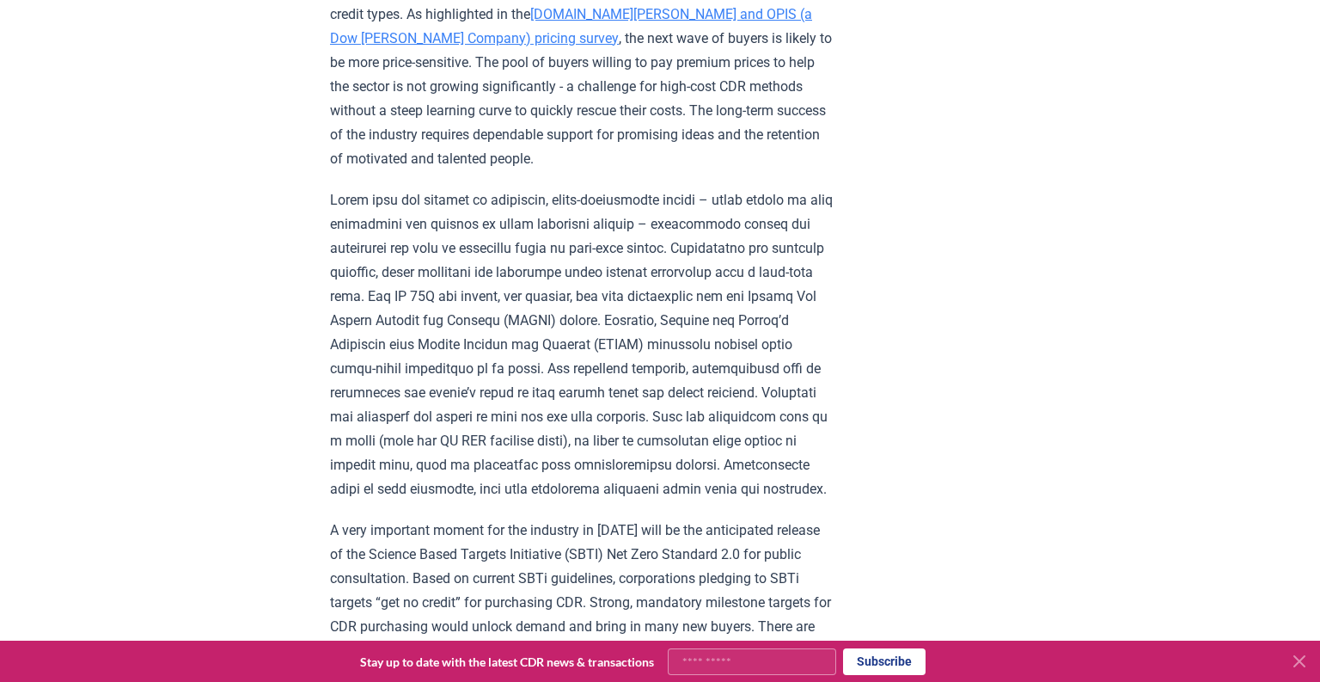
click at [651, 239] on p at bounding box center [581, 344] width 503 height 313
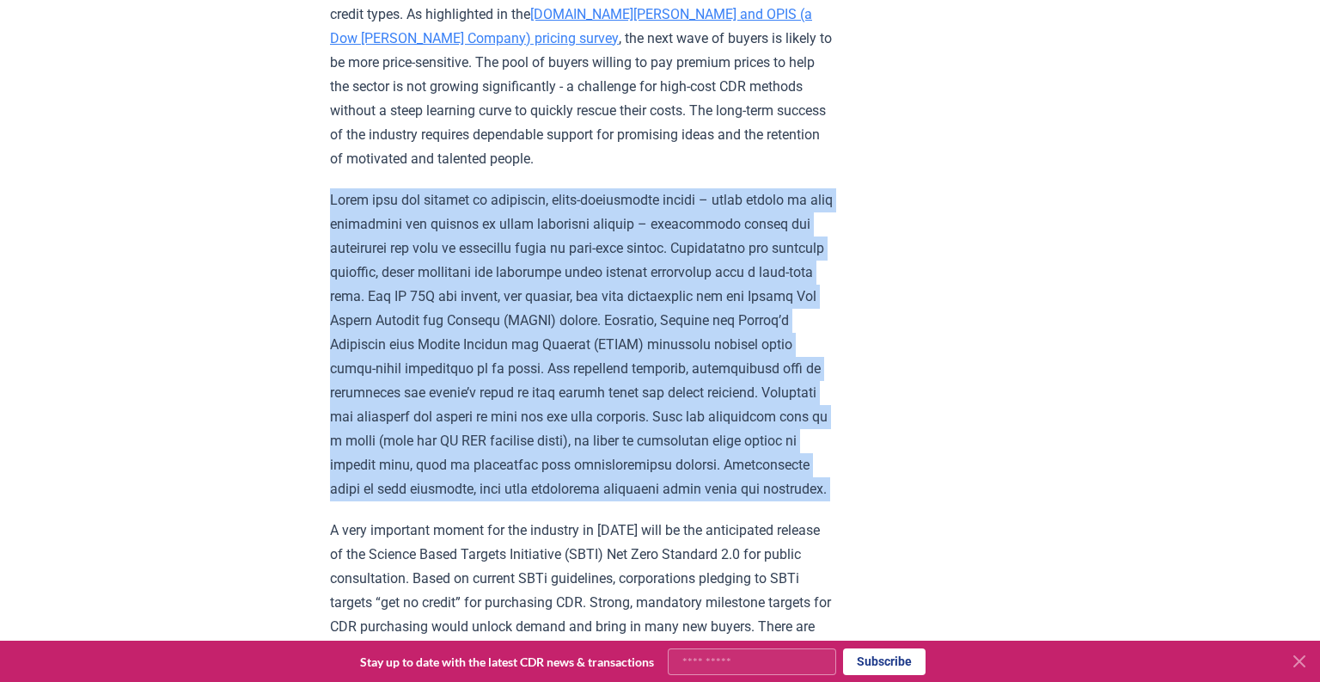
click at [651, 239] on p at bounding box center [581, 344] width 503 height 313
click at [494, 221] on p at bounding box center [581, 344] width 503 height 313
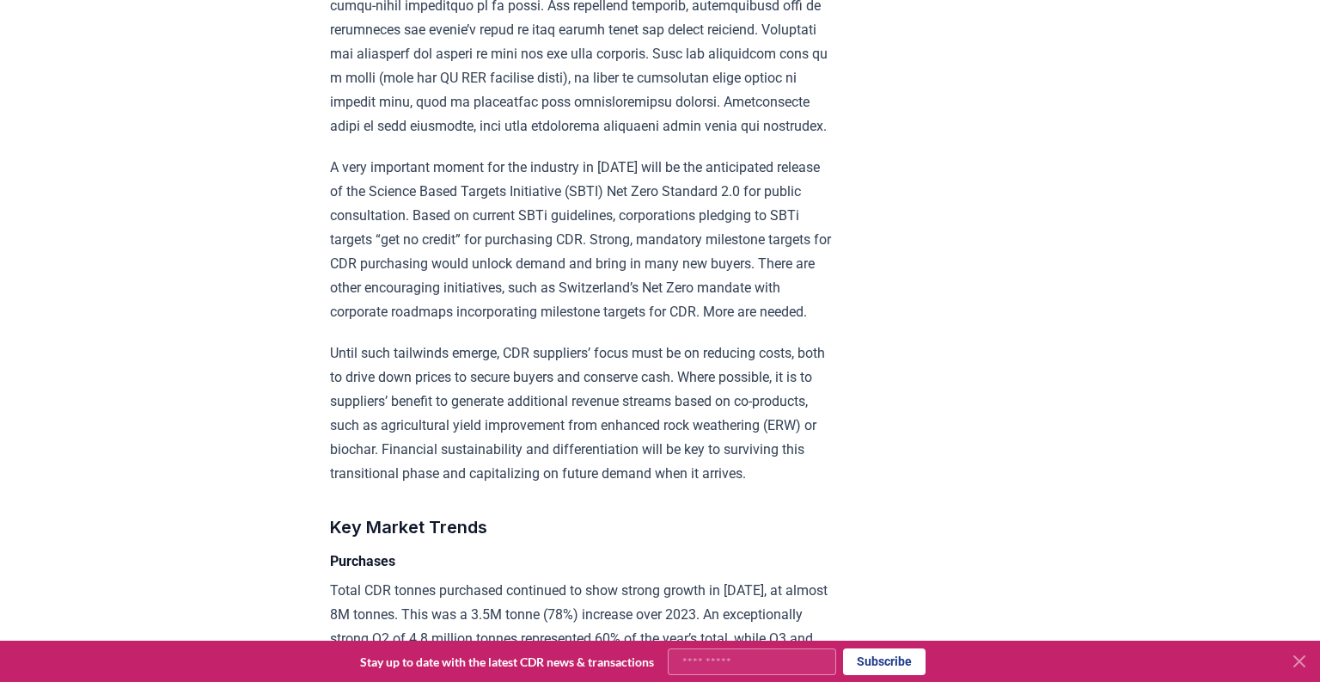
scroll to position [2632, 0]
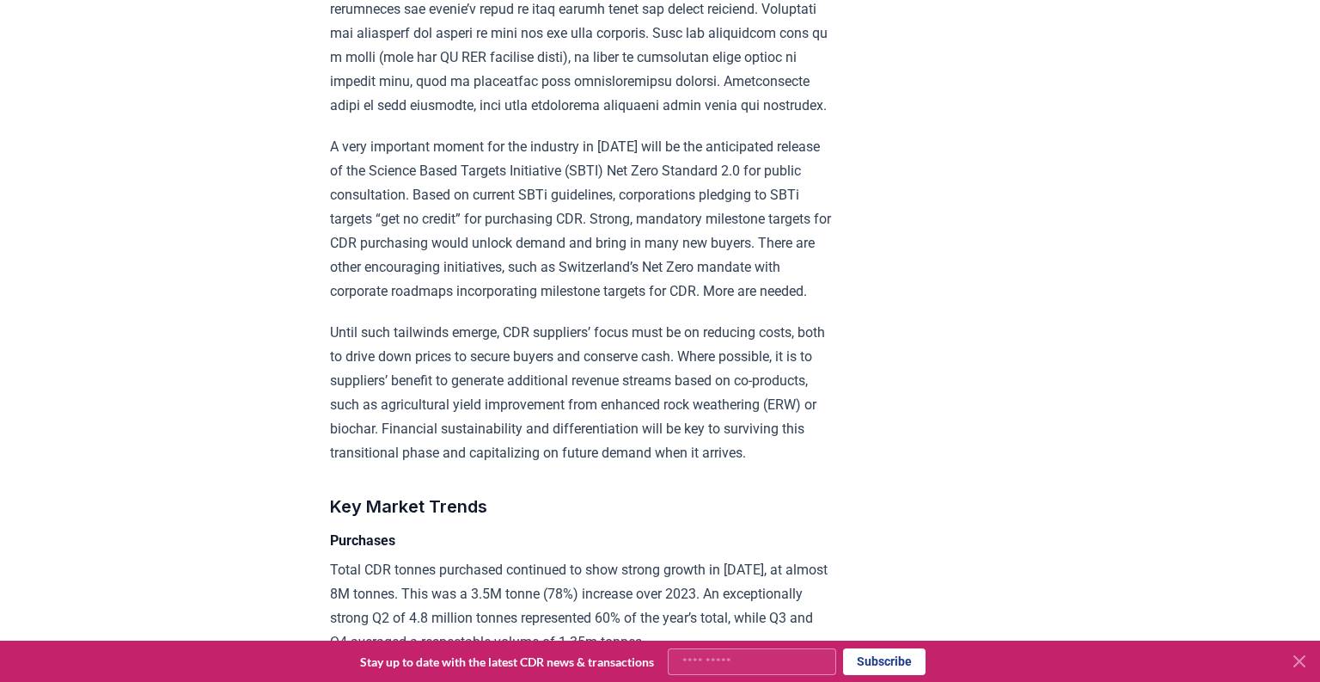
click at [441, 135] on p "A very important moment for the industry in [DATE] will be the anticipated rele…" at bounding box center [581, 219] width 503 height 168
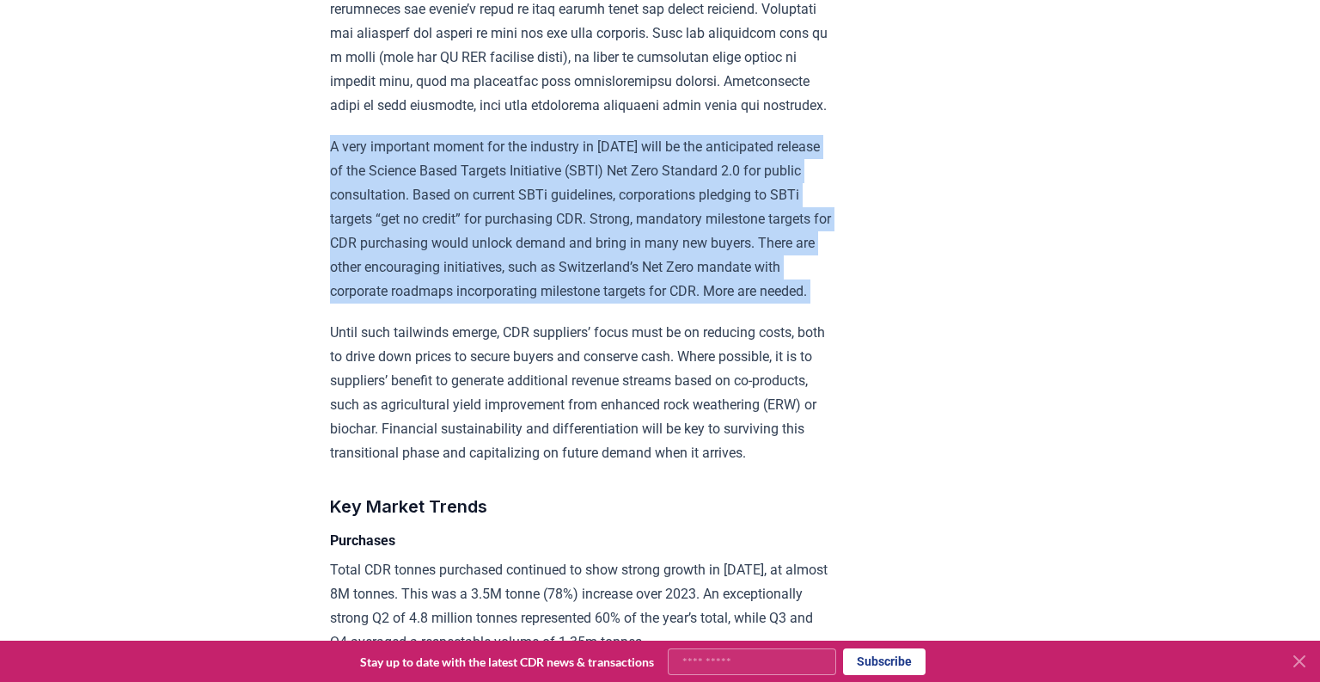
click at [441, 135] on p "A very important moment for the industry in [DATE] will be the anticipated rele…" at bounding box center [581, 219] width 503 height 168
click at [492, 141] on p "A very important moment for the industry in [DATE] will be the anticipated rele…" at bounding box center [581, 219] width 503 height 168
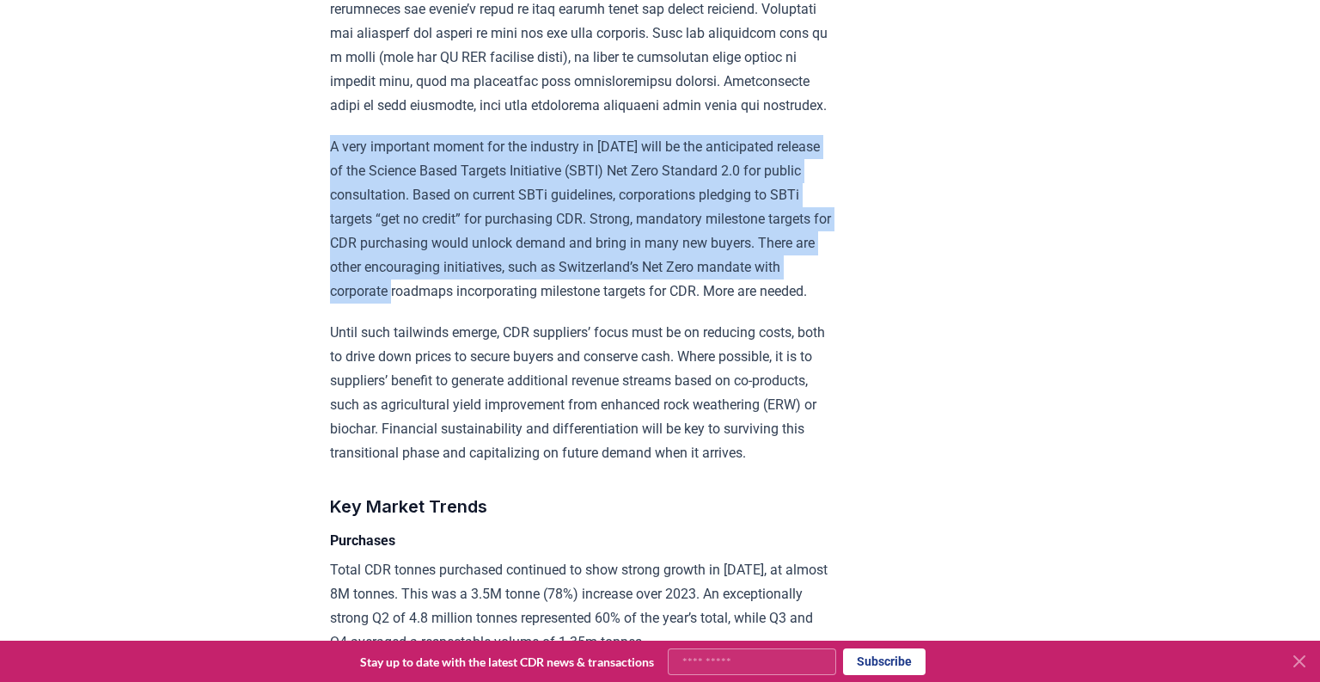
drag, startPoint x: 321, startPoint y: 39, endPoint x: 641, endPoint y: 169, distance: 345.4
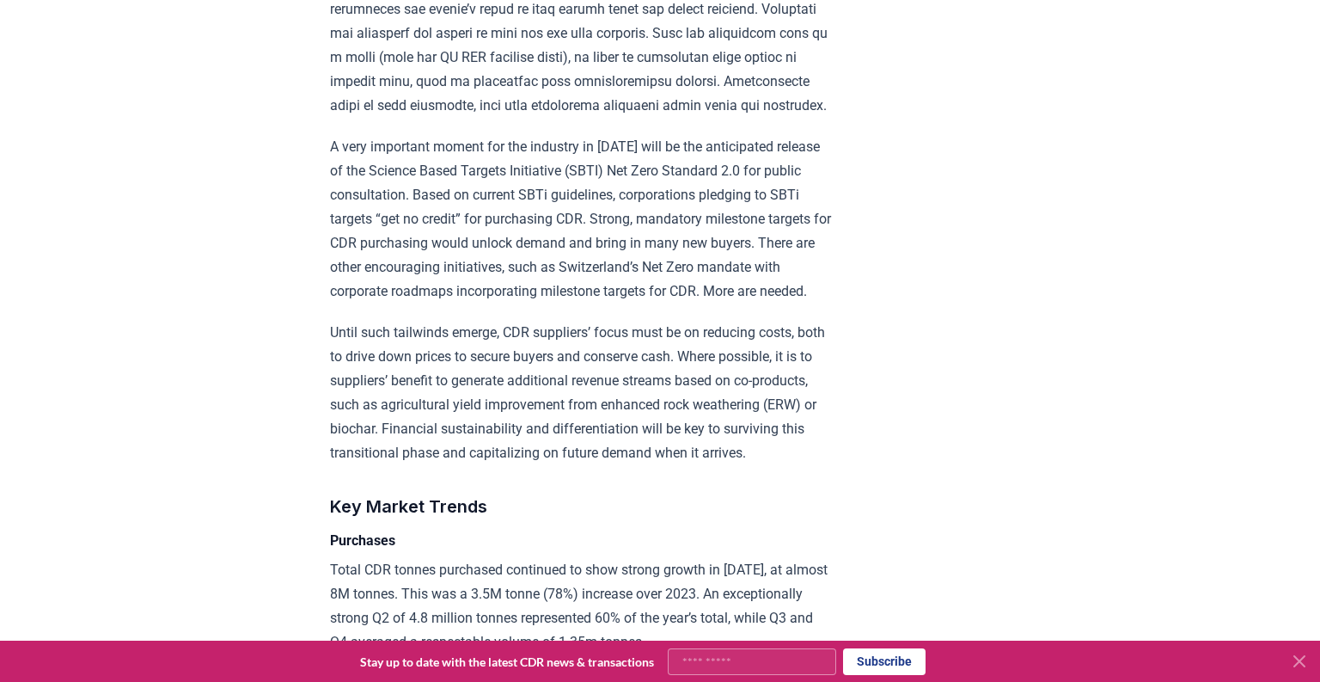
click at [589, 180] on p "A very important moment for the industry in [DATE] will be the anticipated rele…" at bounding box center [581, 219] width 503 height 168
click at [447, 135] on p "A very important moment for the industry in [DATE] will be the anticipated rele…" at bounding box center [581, 219] width 503 height 168
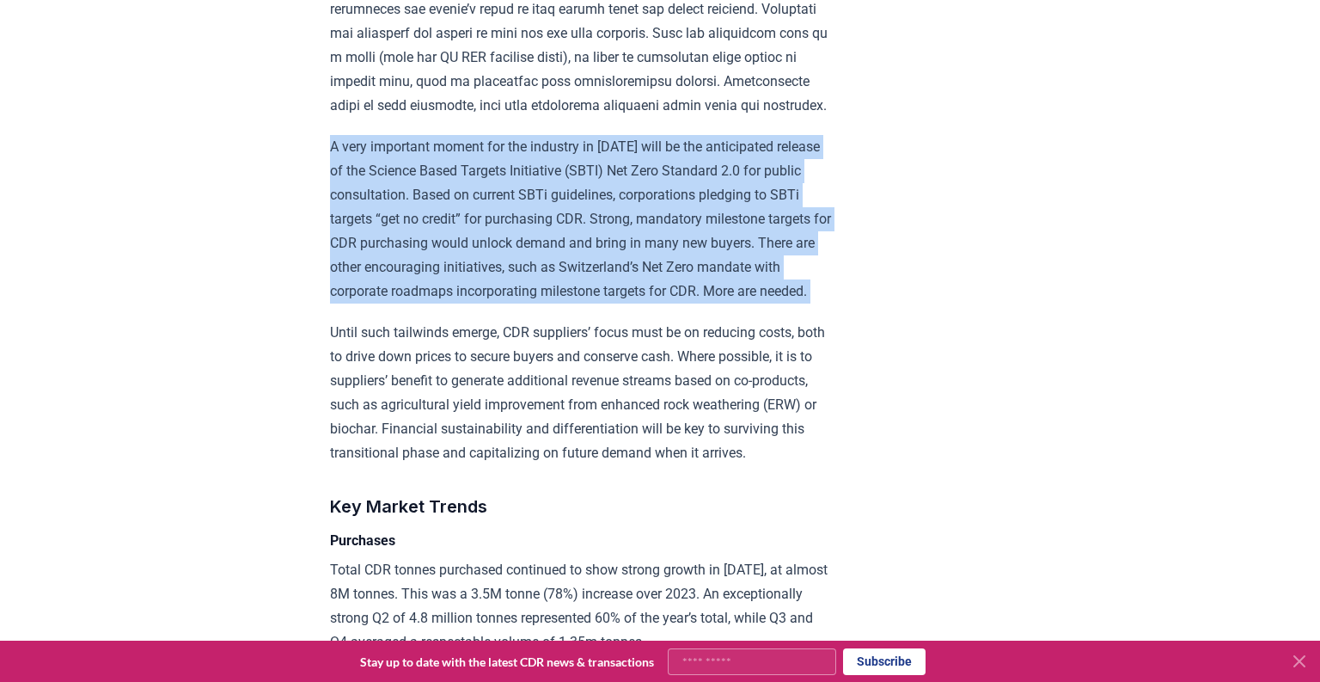
click at [447, 135] on p "A very important moment for the industry in [DATE] will be the anticipated rele…" at bounding box center [581, 219] width 503 height 168
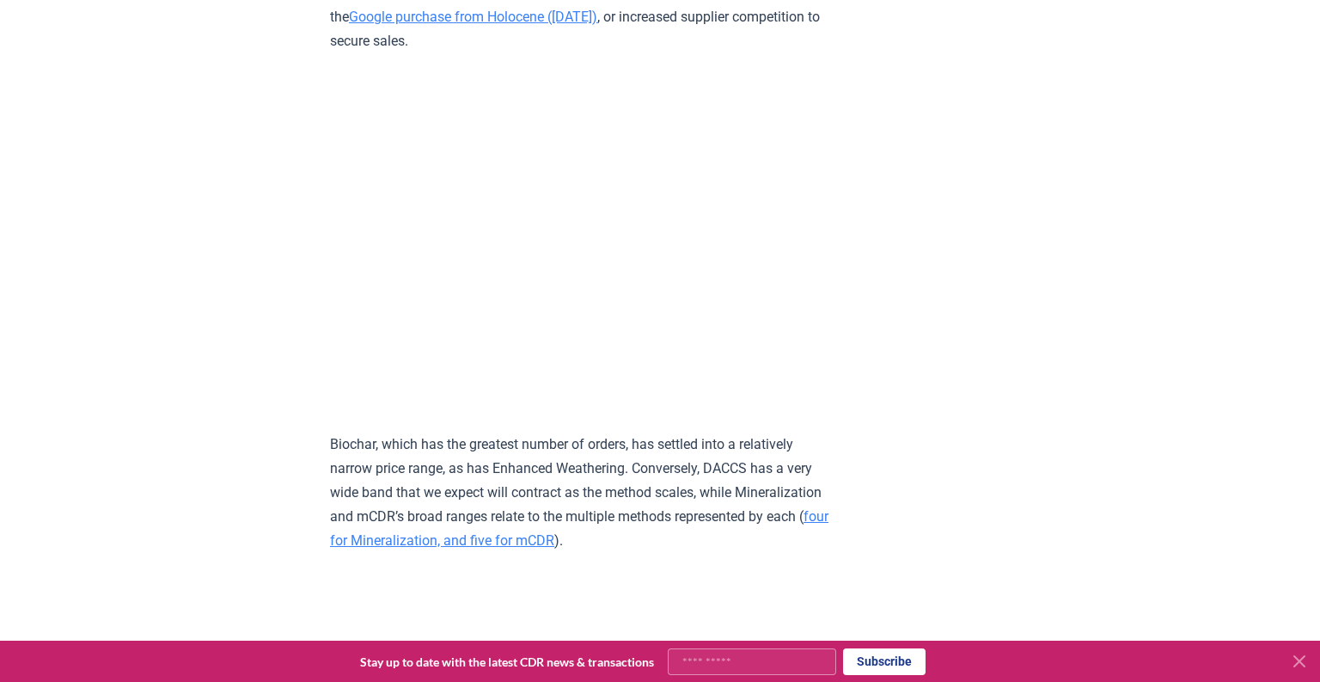
scroll to position [7783, 0]
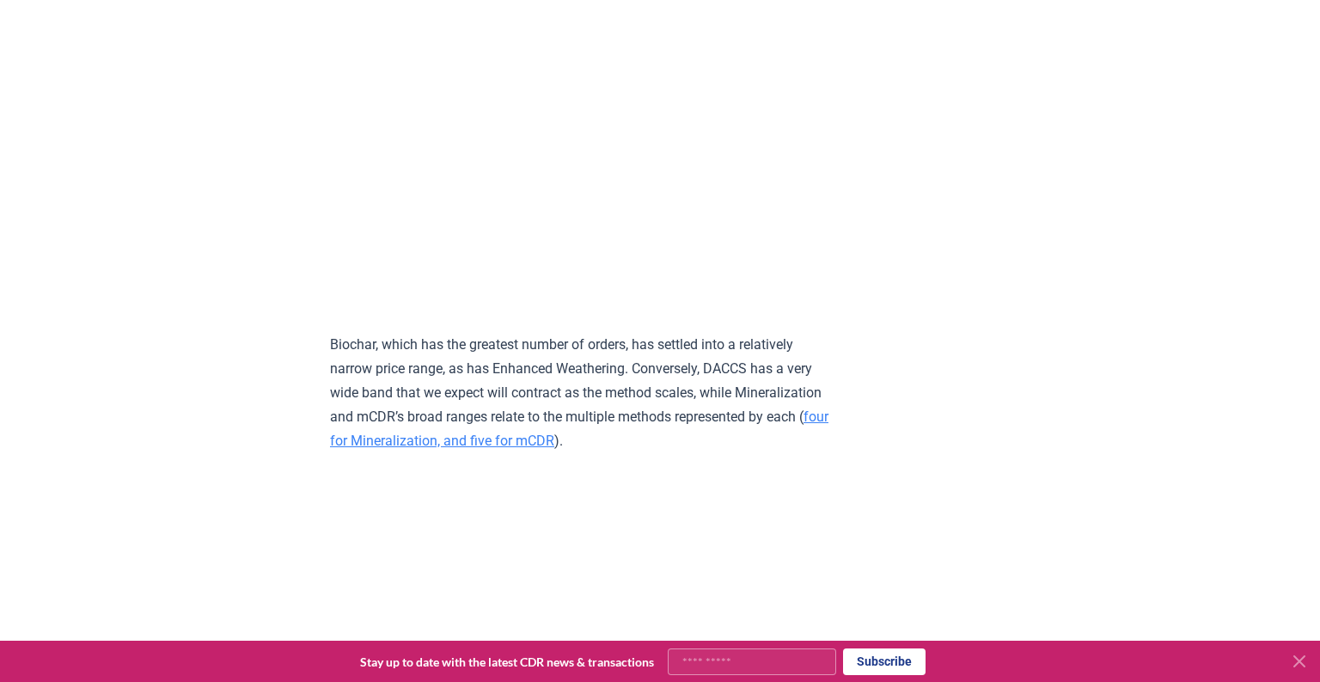
click at [416, 333] on p "Biochar, which has the greatest number of orders, has settled into a relatively…" at bounding box center [581, 393] width 503 height 120
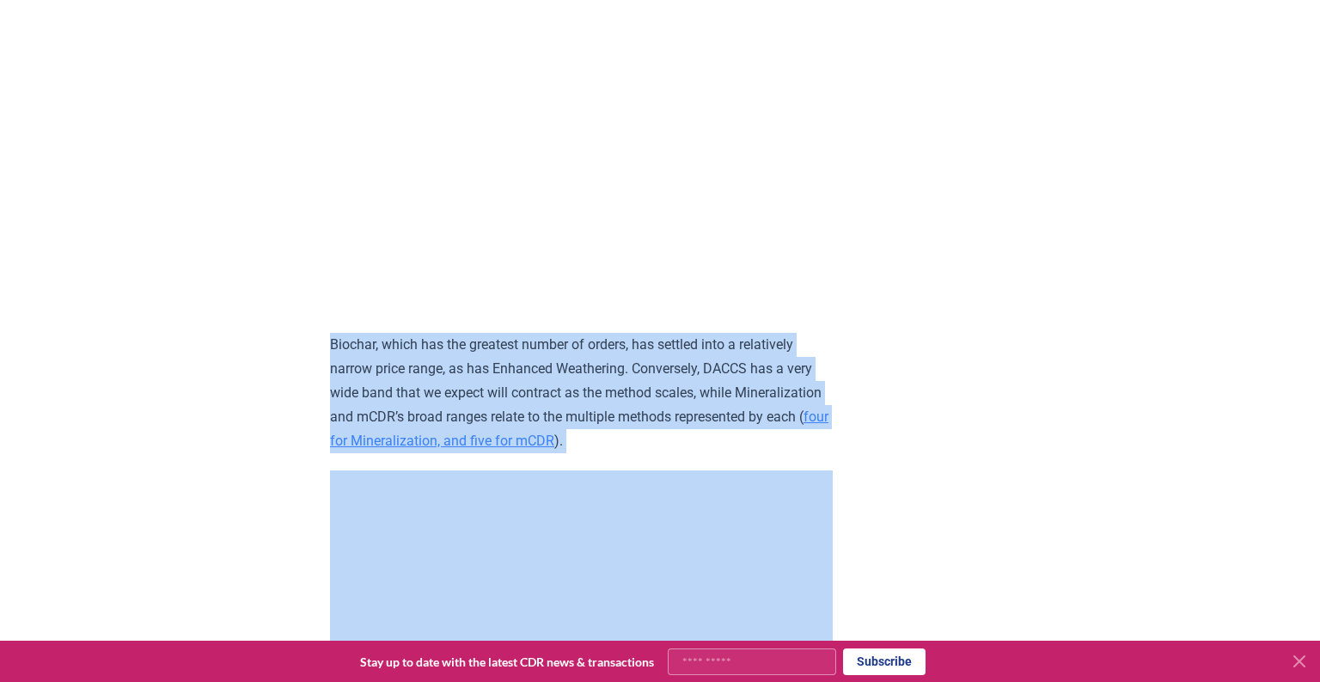
click at [416, 333] on p "Biochar, which has the greatest number of orders, has settled into a relatively…" at bounding box center [581, 393] width 503 height 120
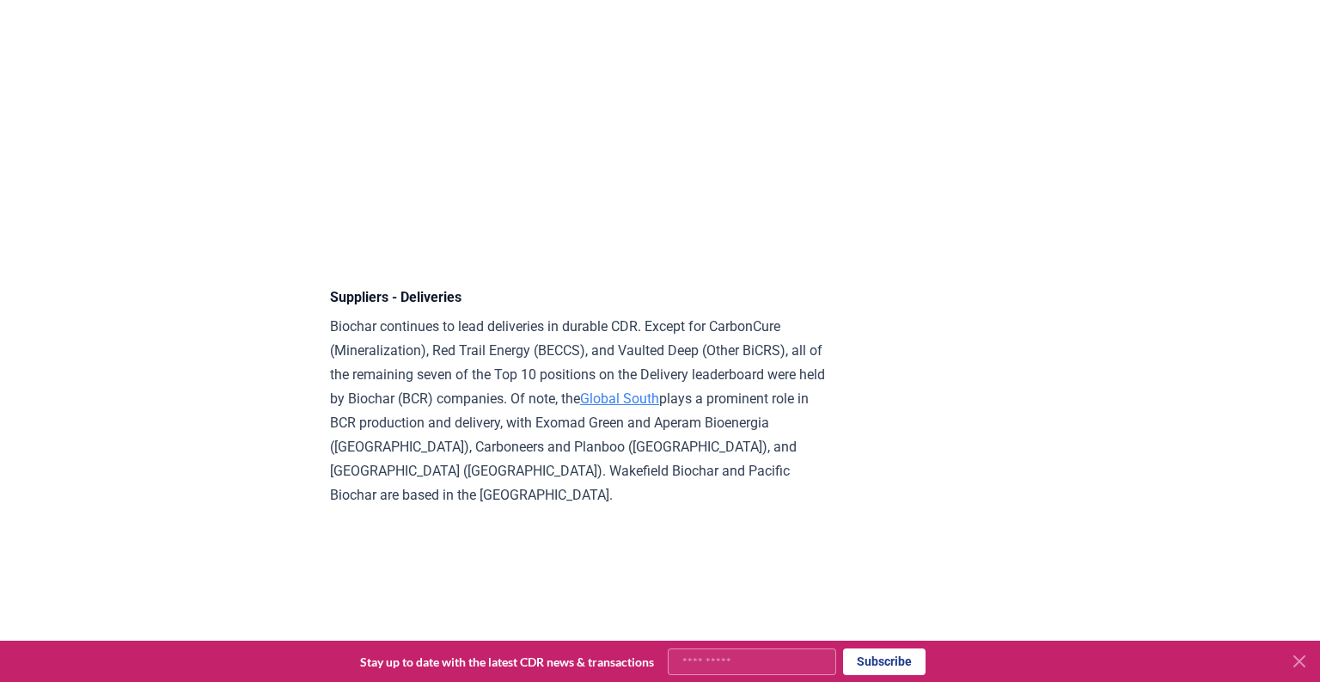
scroll to position [11643, 0]
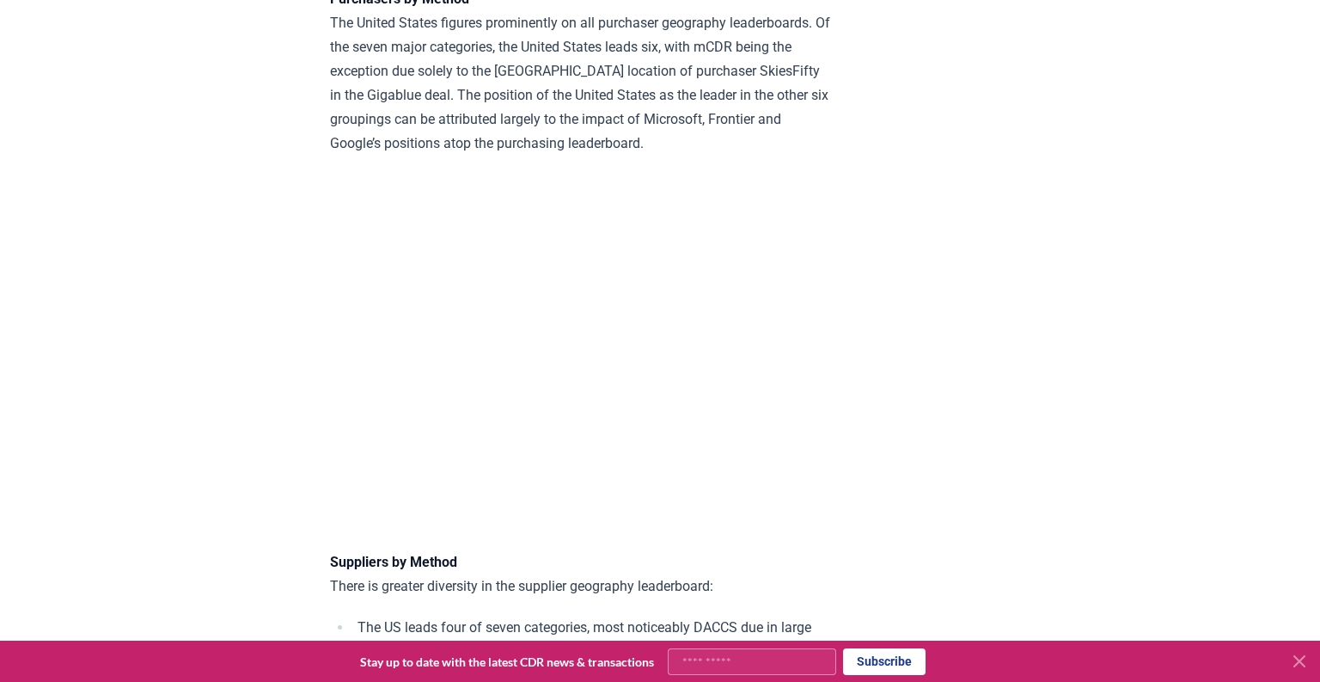
scroll to position [12965, 0]
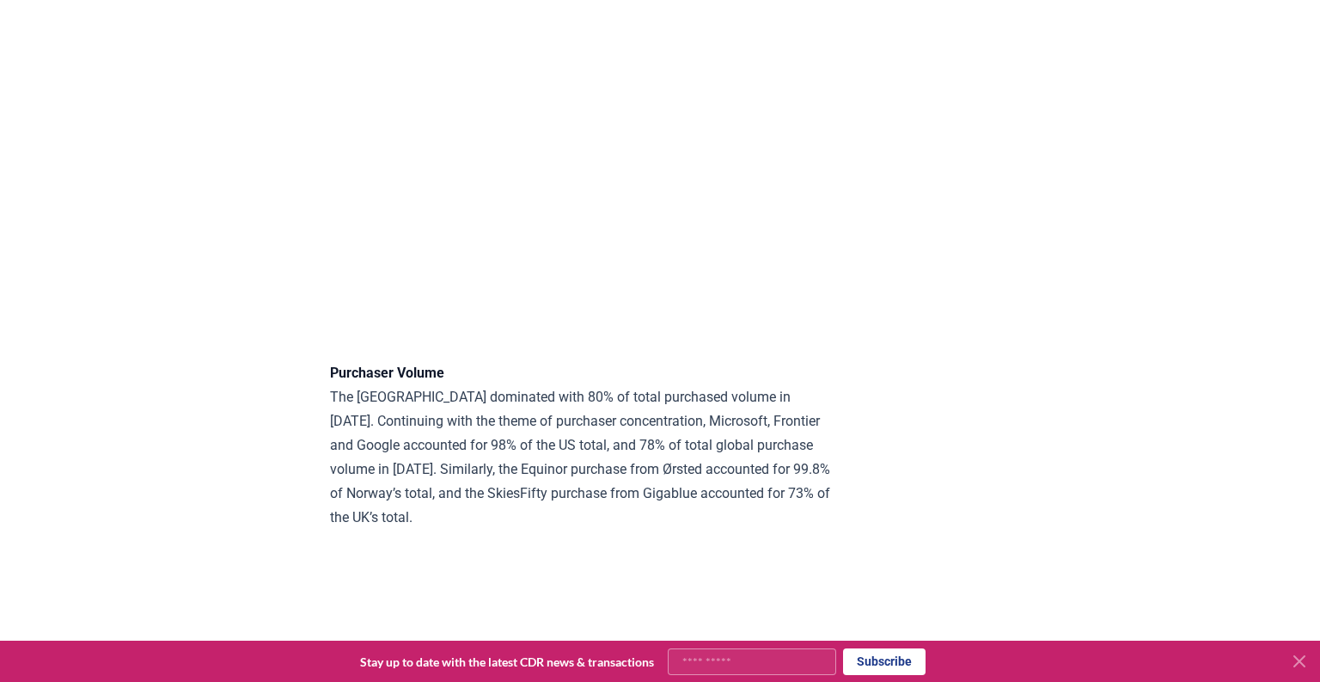
scroll to position [14203, 0]
